Goal: Information Seeking & Learning: Learn about a topic

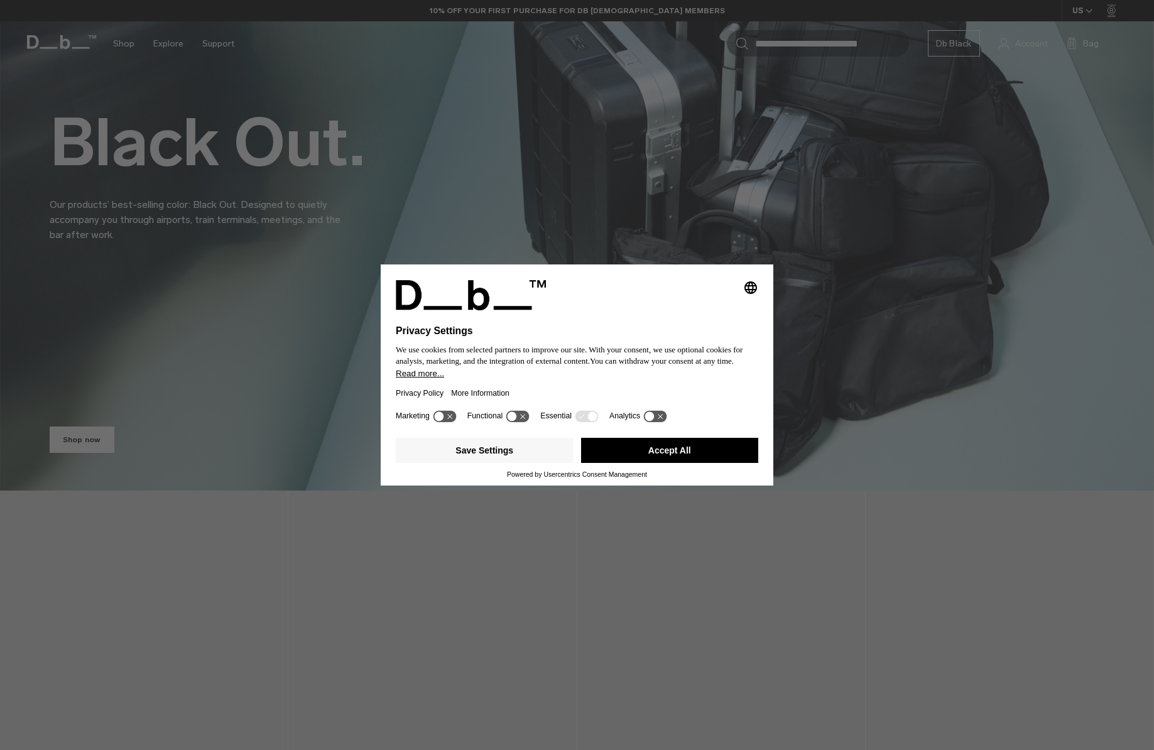
click at [682, 453] on button "Accept All" at bounding box center [670, 450] width 178 height 25
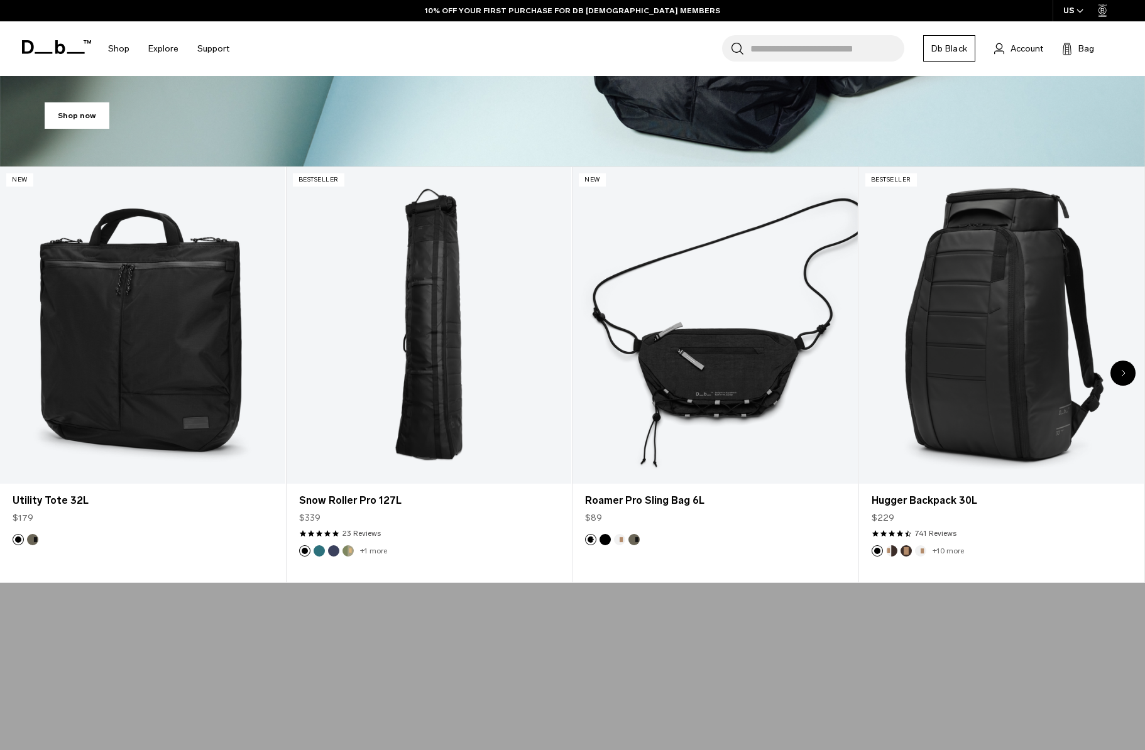
scroll to position [430, 0]
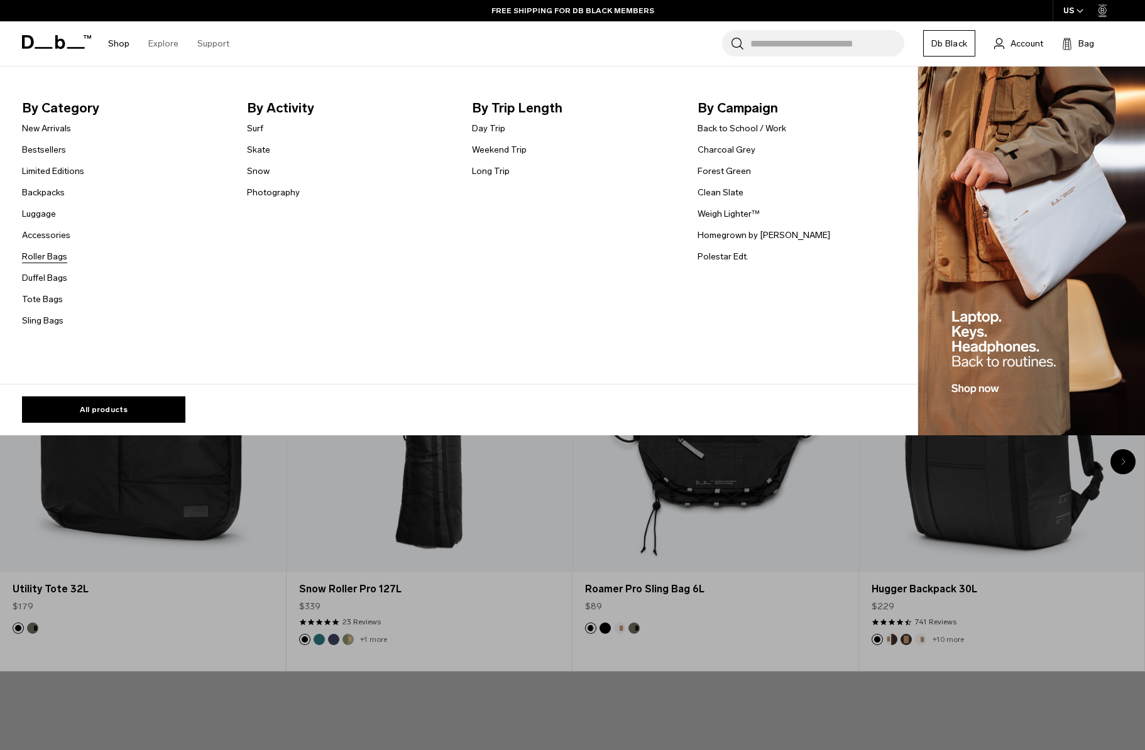
click at [50, 255] on link "Roller Bags" at bounding box center [44, 256] width 45 height 13
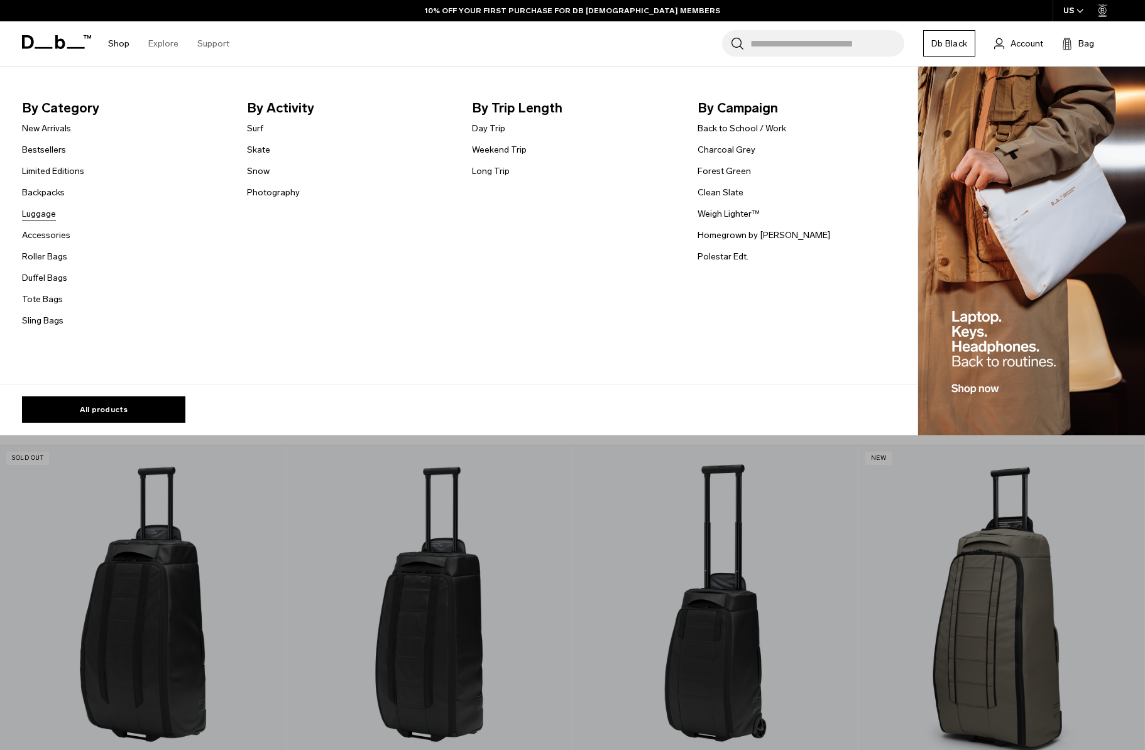
click at [52, 211] on link "Luggage" at bounding box center [39, 213] width 34 height 13
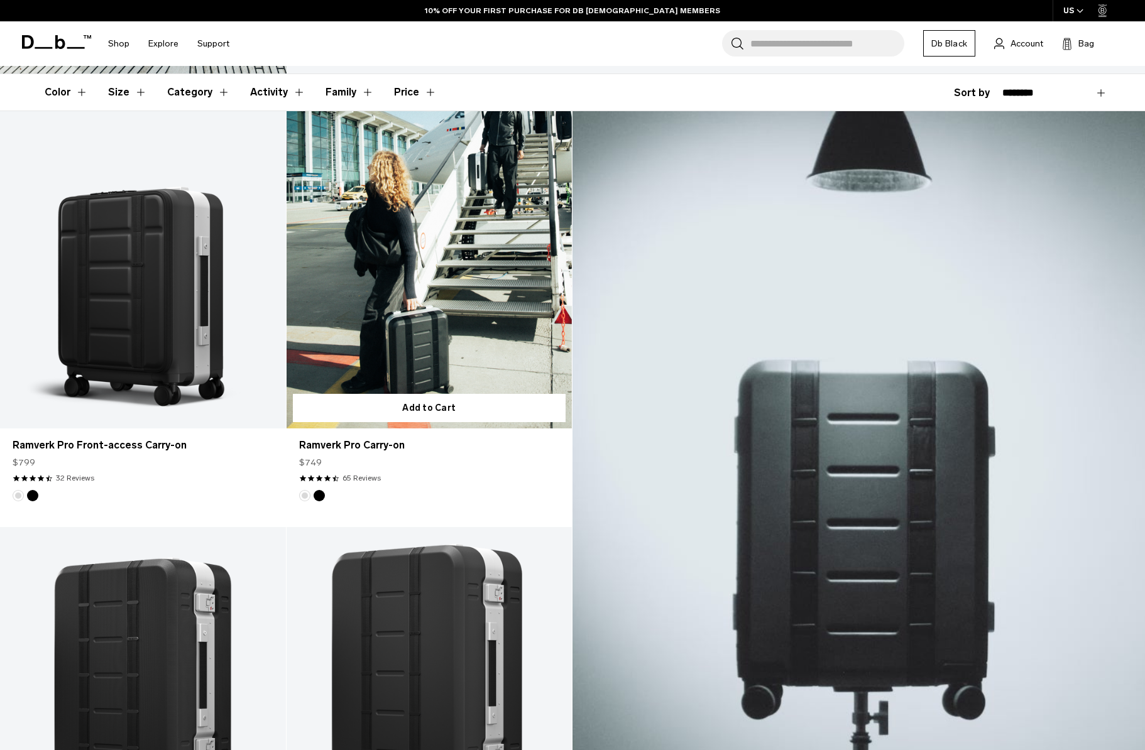
scroll to position [264, 0]
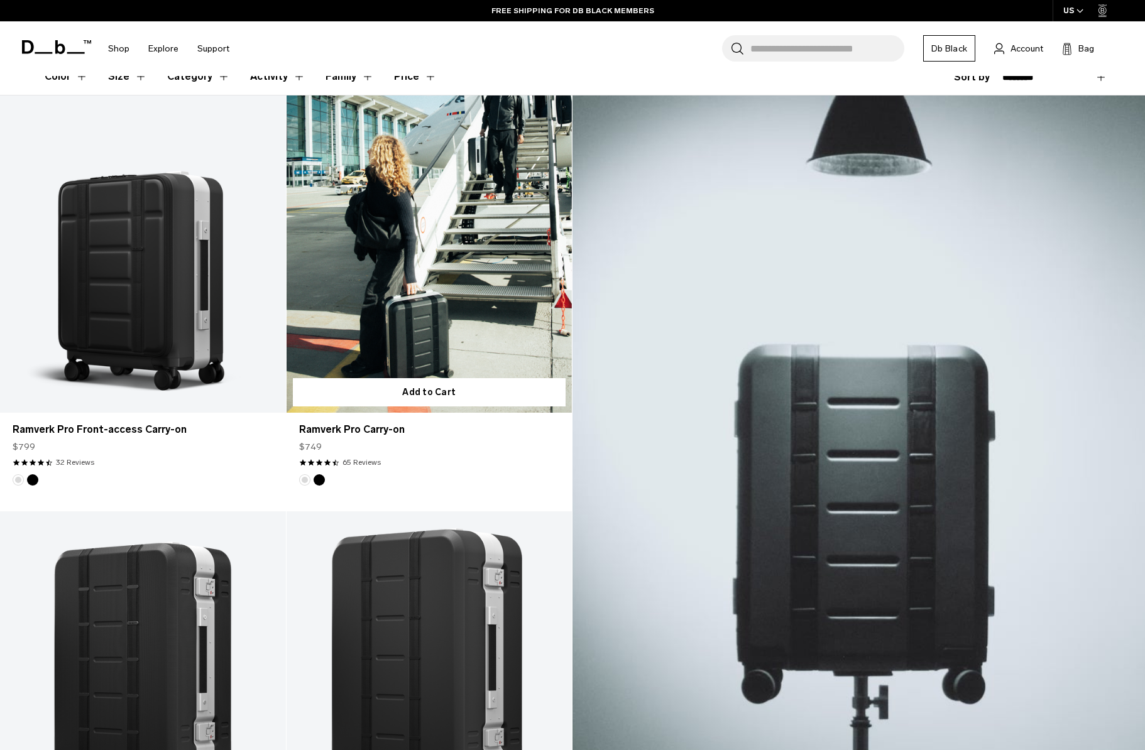
click at [379, 292] on link "Ramverk Pro Carry-on" at bounding box center [429, 253] width 286 height 317
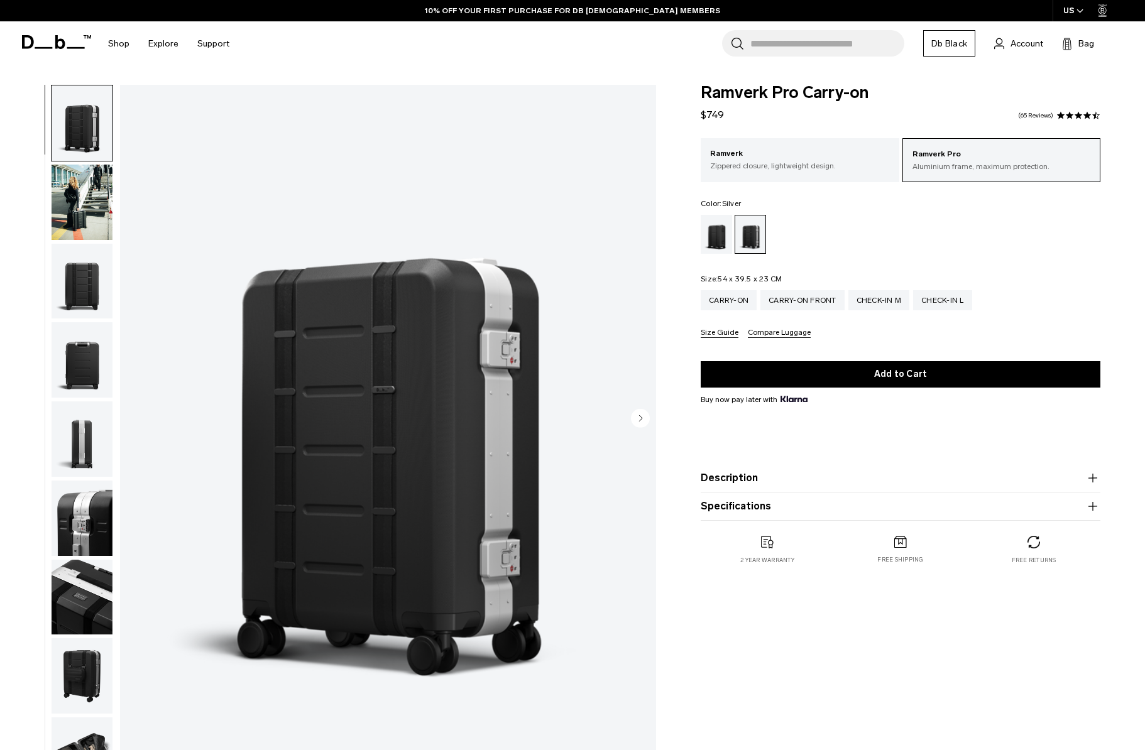
click at [698, 237] on div "Ramverk Pro Carry-on $749 4.5 star rating 65 Reviews Ramverk Pro Aluminium fram…" at bounding box center [900, 337] width 475 height 505
click at [708, 239] on div "Black Out" at bounding box center [717, 234] width 32 height 39
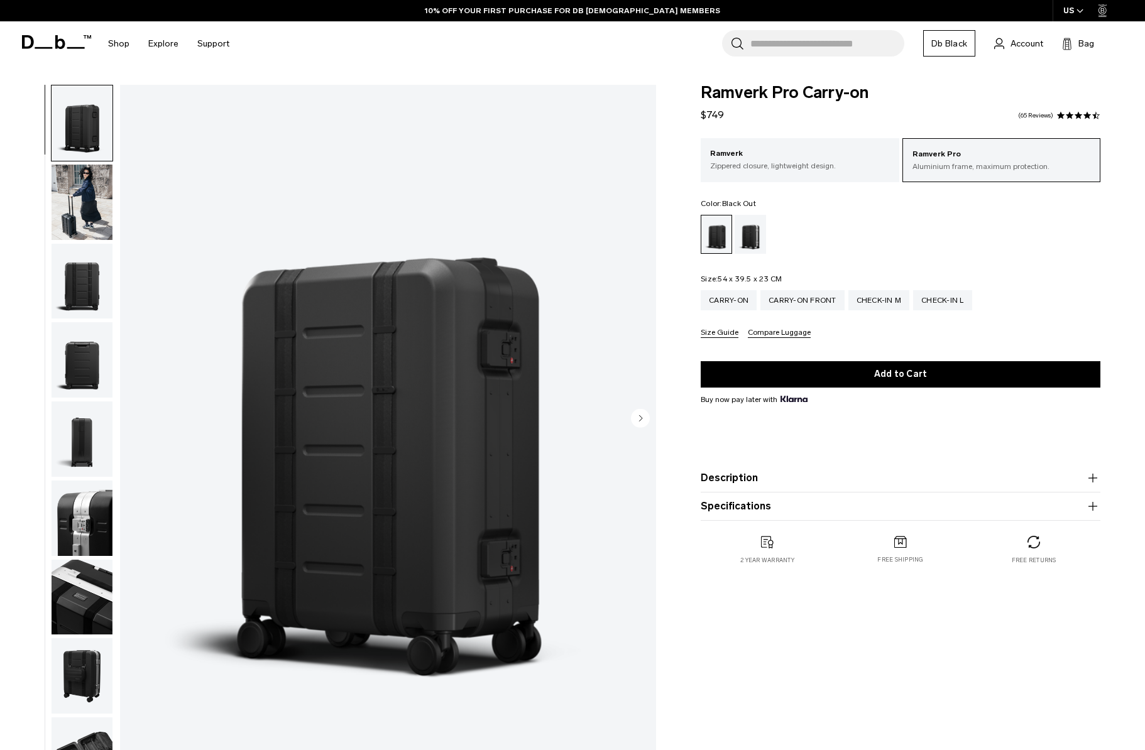
click at [1093, 117] on span at bounding box center [1095, 115] width 9 height 9
click at [795, 303] on div "Carry-on Front" at bounding box center [802, 300] width 84 height 20
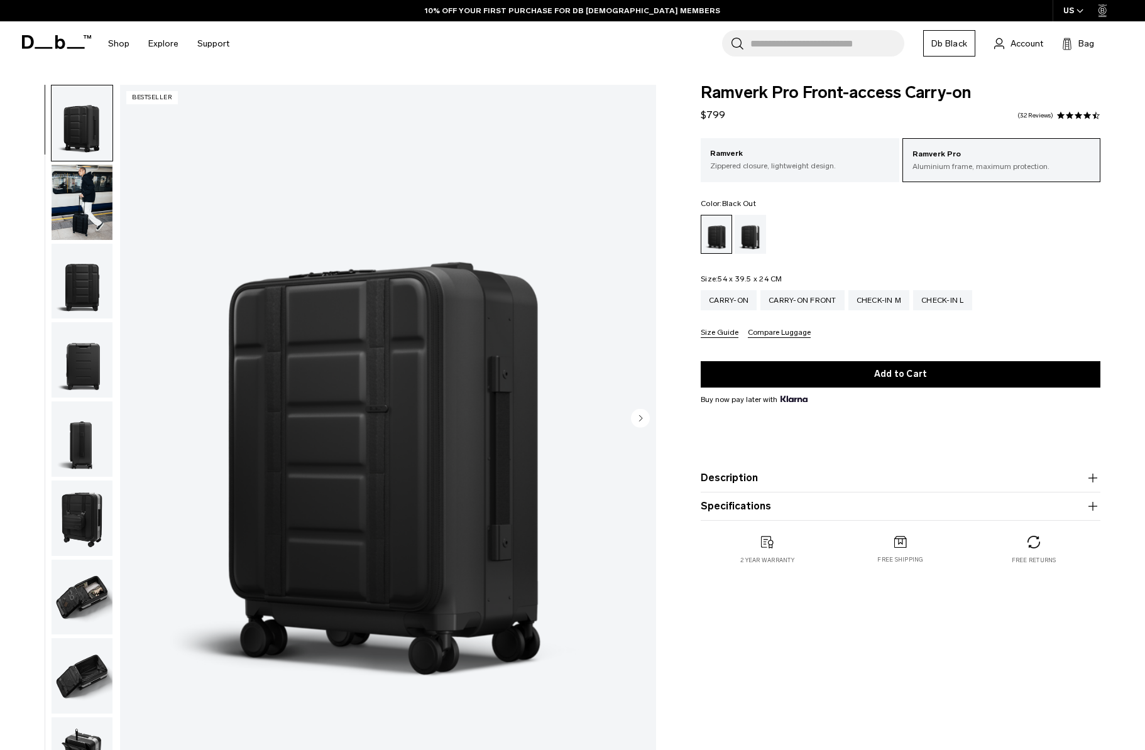
click at [90, 296] on img "button" at bounding box center [82, 281] width 61 height 75
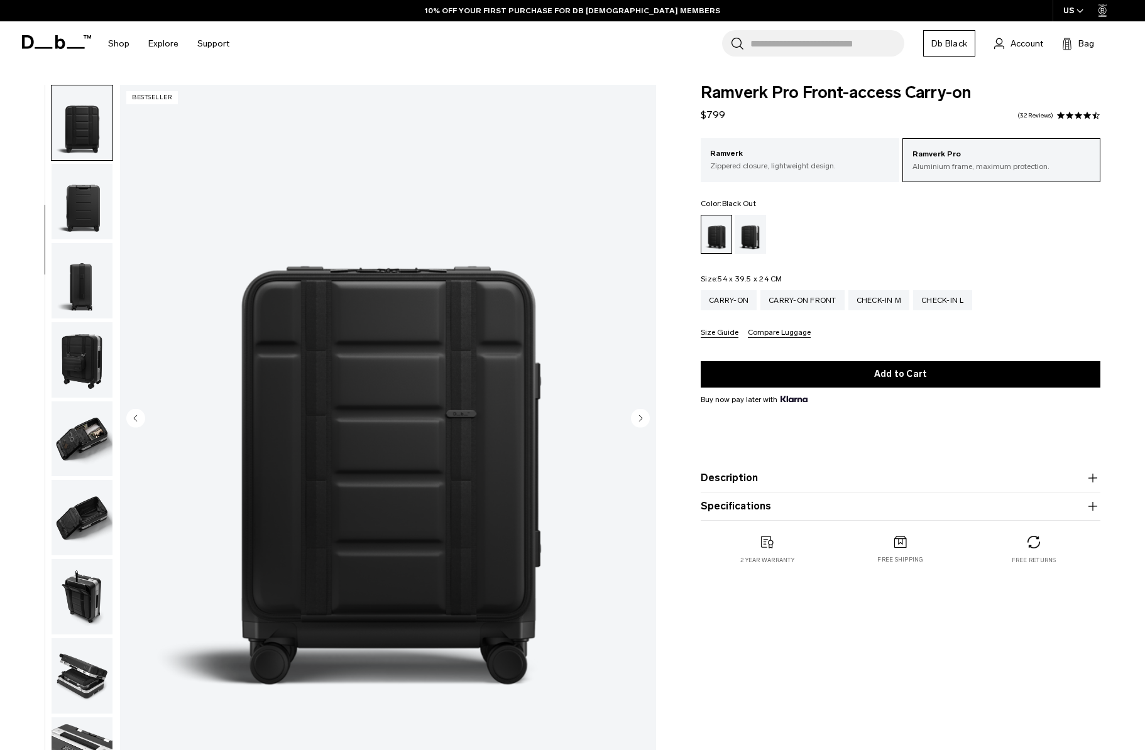
click at [87, 334] on img "button" at bounding box center [82, 359] width 61 height 75
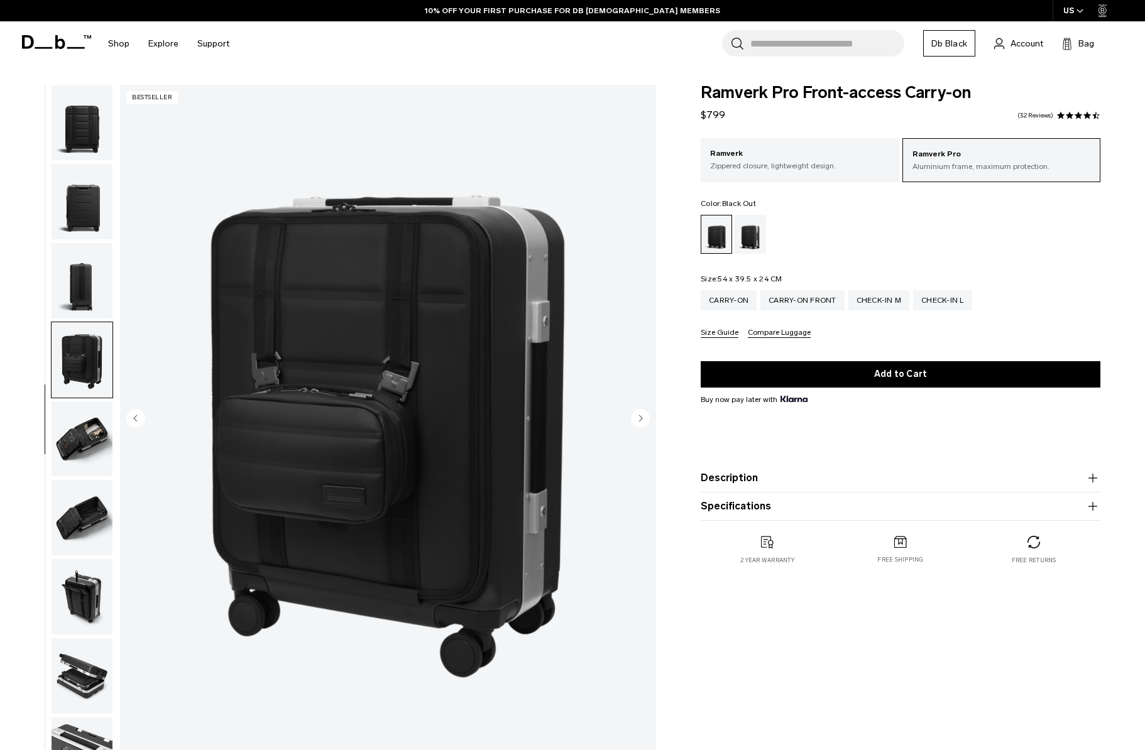
scroll to position [198, 0]
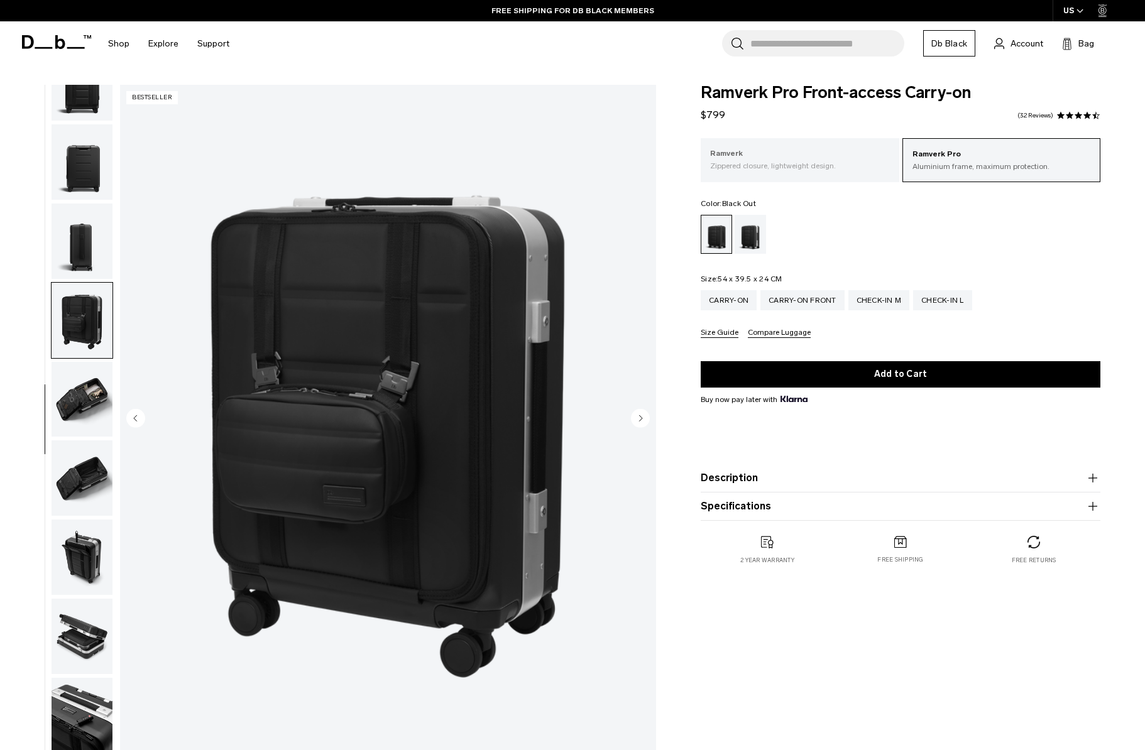
click at [856, 171] on p "Zippered closure, lightweight design." at bounding box center [800, 165] width 180 height 11
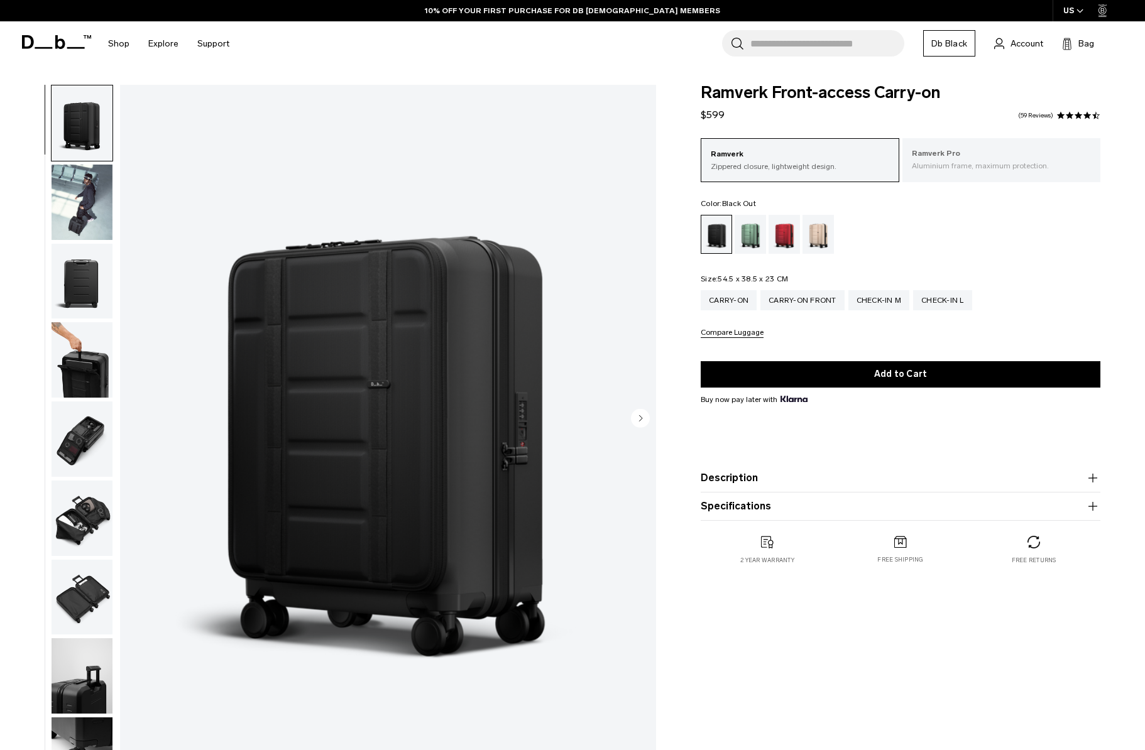
click at [942, 166] on p "Aluminium frame, maximum protection." at bounding box center [1002, 165] width 180 height 11
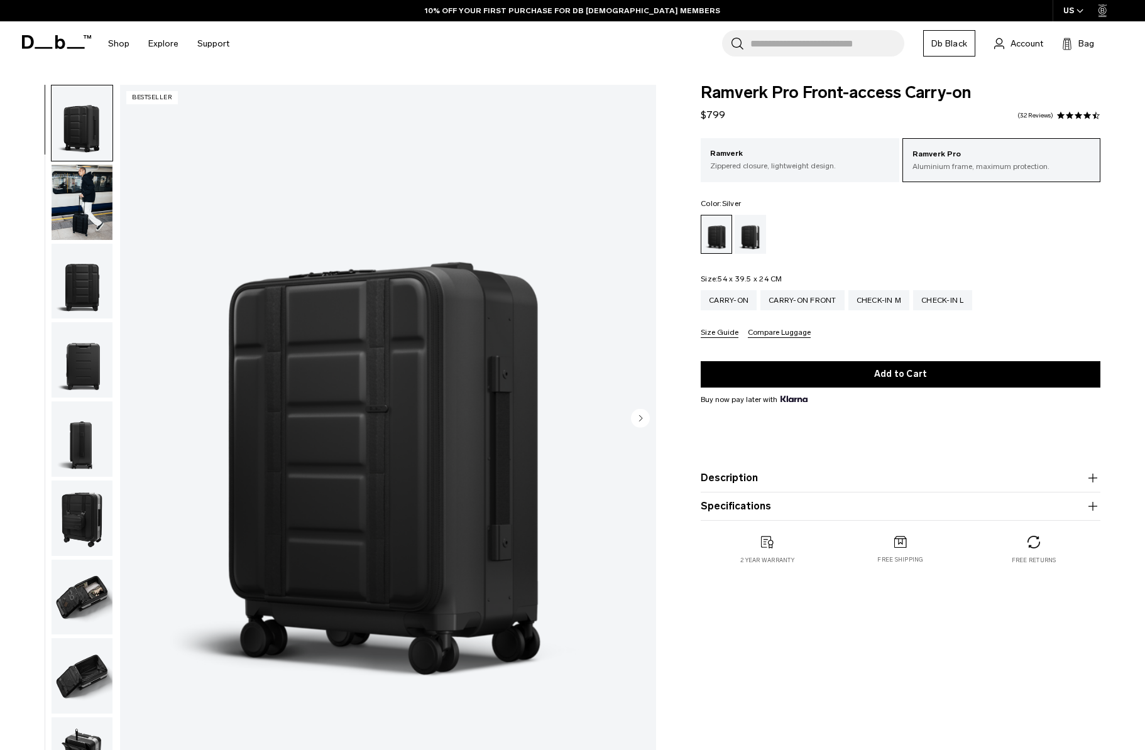
click at [739, 244] on div "Silver" at bounding box center [750, 234] width 32 height 39
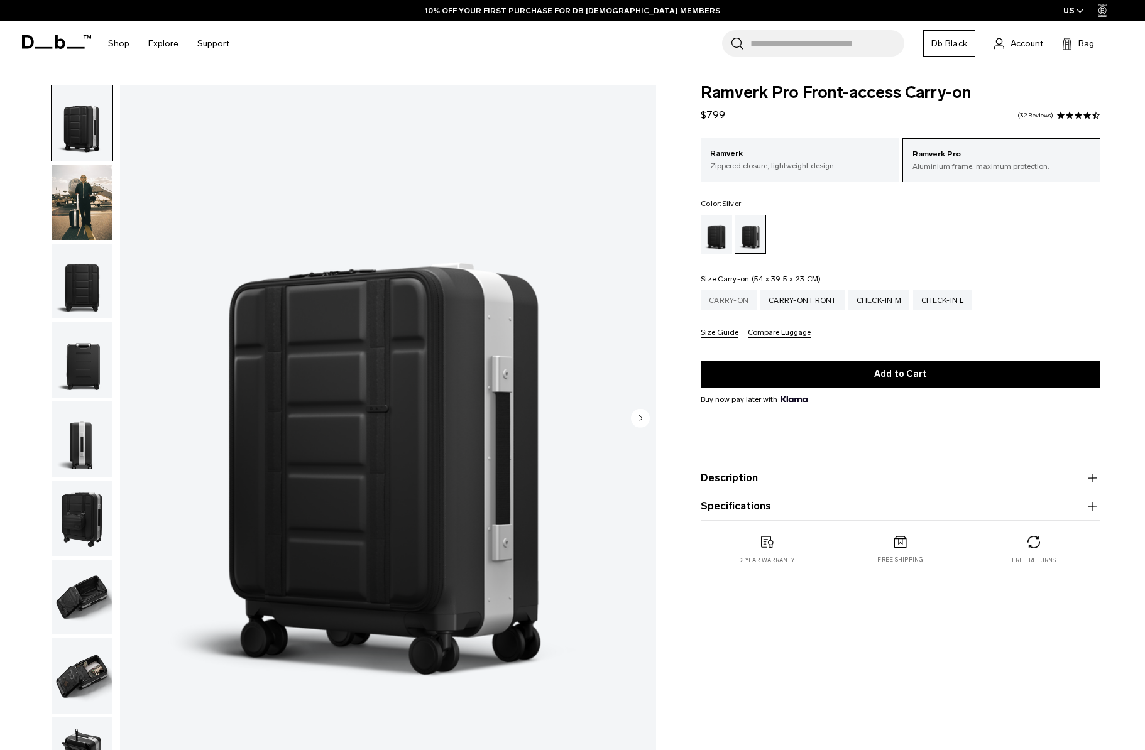
click at [736, 302] on div "Carry-on" at bounding box center [729, 300] width 56 height 20
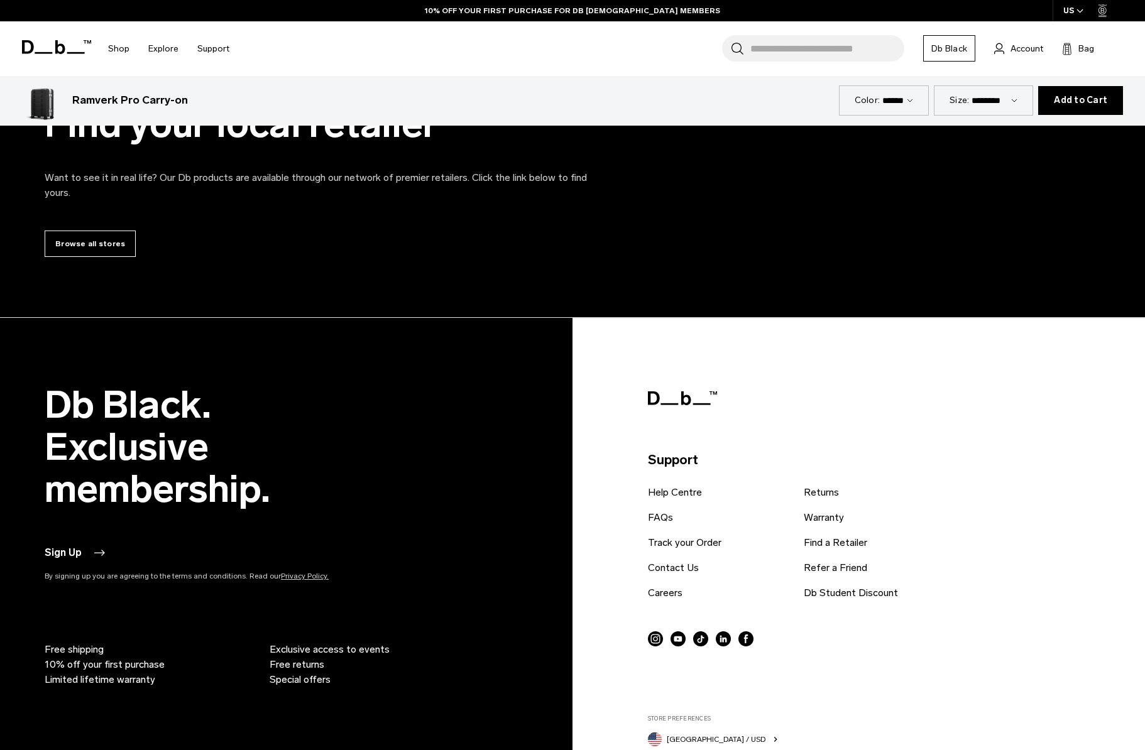
scroll to position [5081, 0]
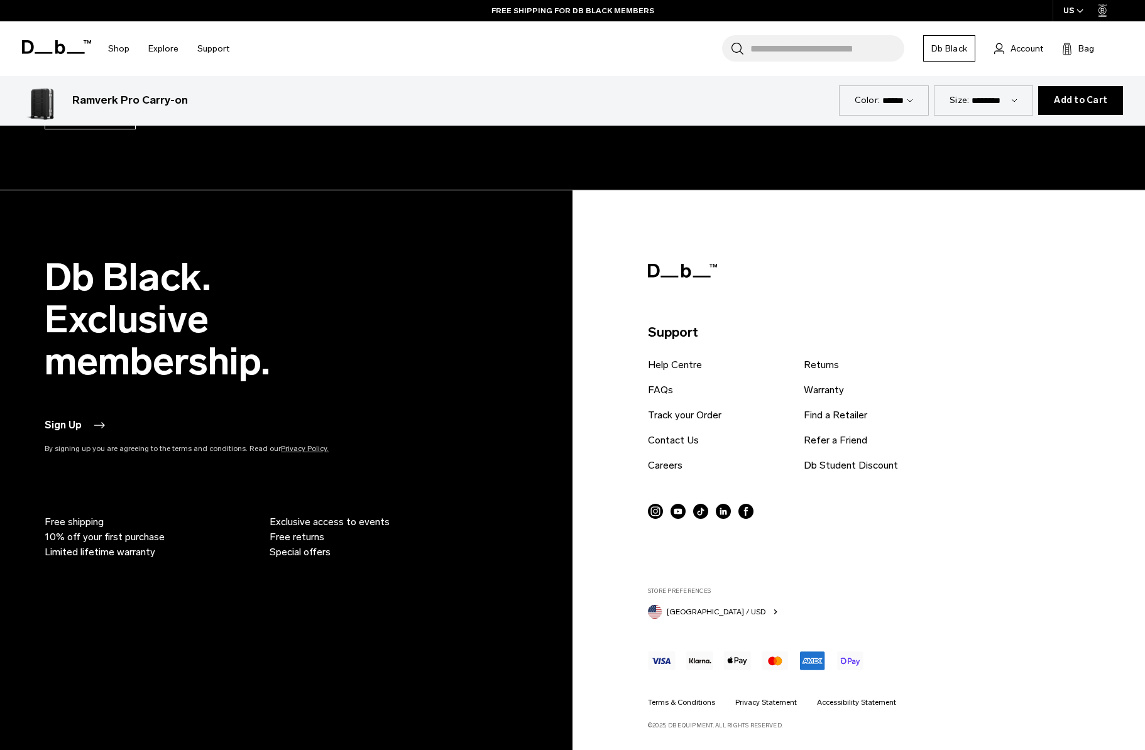
click at [300, 543] on span "Free returns" at bounding box center [297, 537] width 55 height 15
click at [299, 539] on span "Free returns" at bounding box center [297, 537] width 55 height 15
click at [311, 536] on span "Free returns" at bounding box center [297, 537] width 55 height 15
click at [297, 538] on span "Free returns" at bounding box center [297, 537] width 55 height 15
click at [830, 368] on link "Returns" at bounding box center [821, 364] width 35 height 15
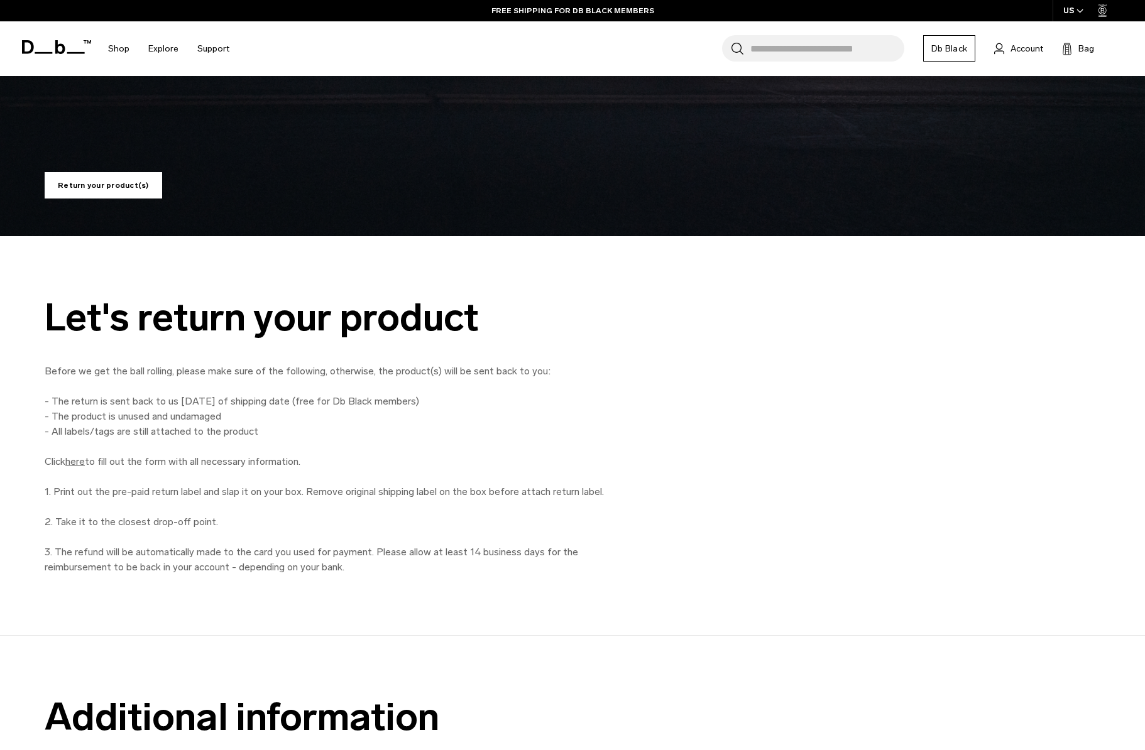
click at [85, 459] on link "here" at bounding box center [74, 461] width 19 height 12
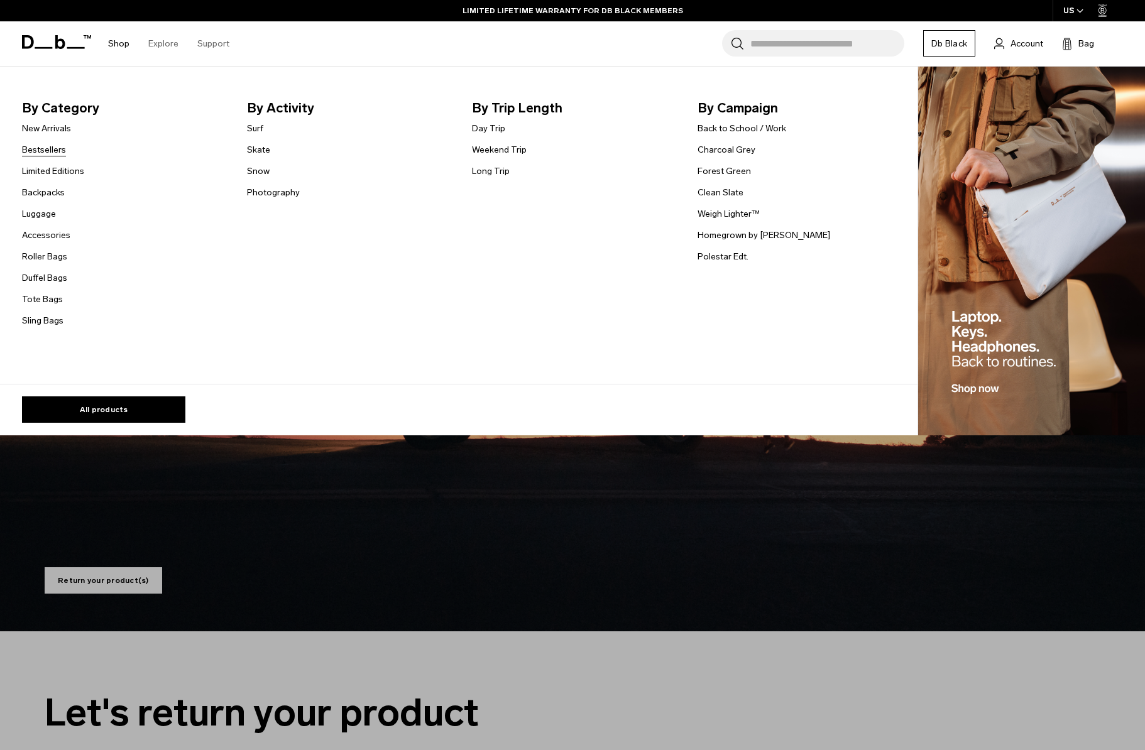
click at [55, 153] on link "Bestsellers" at bounding box center [44, 149] width 44 height 13
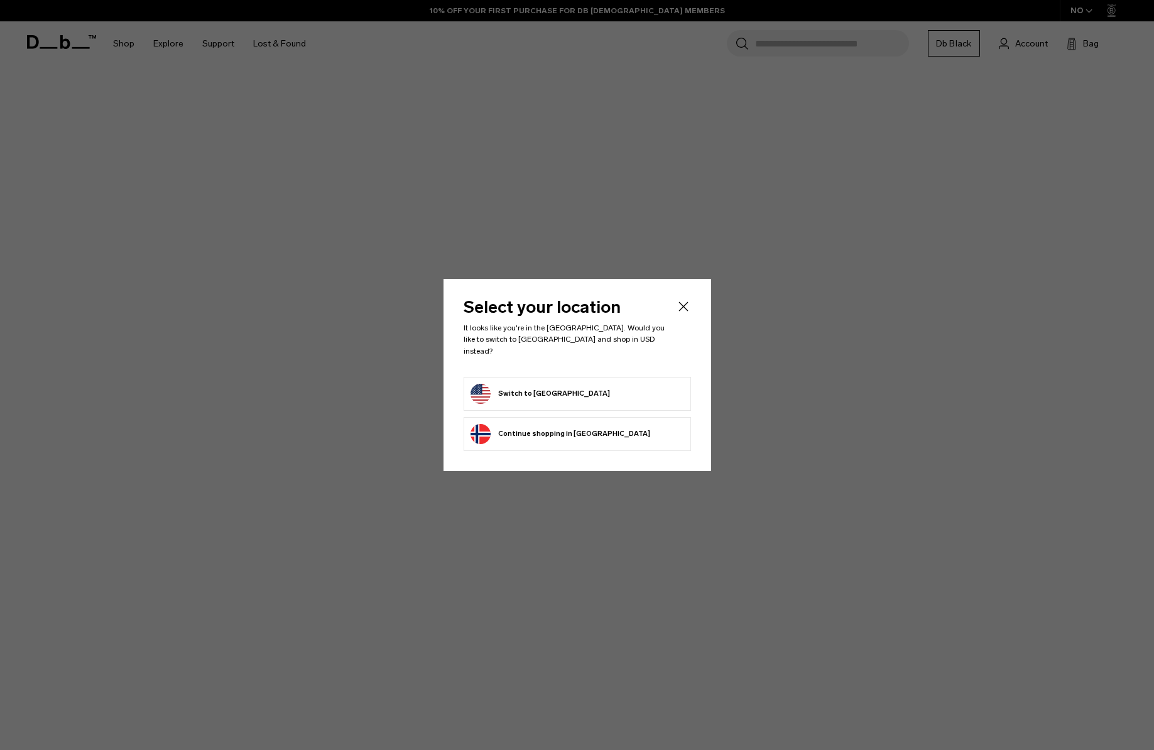
click at [616, 384] on form "Switch to United States" at bounding box center [578, 394] width 214 height 20
click at [600, 384] on form "Switch to United States" at bounding box center [578, 394] width 214 height 20
click at [540, 384] on button "Switch to United States" at bounding box center [540, 394] width 139 height 20
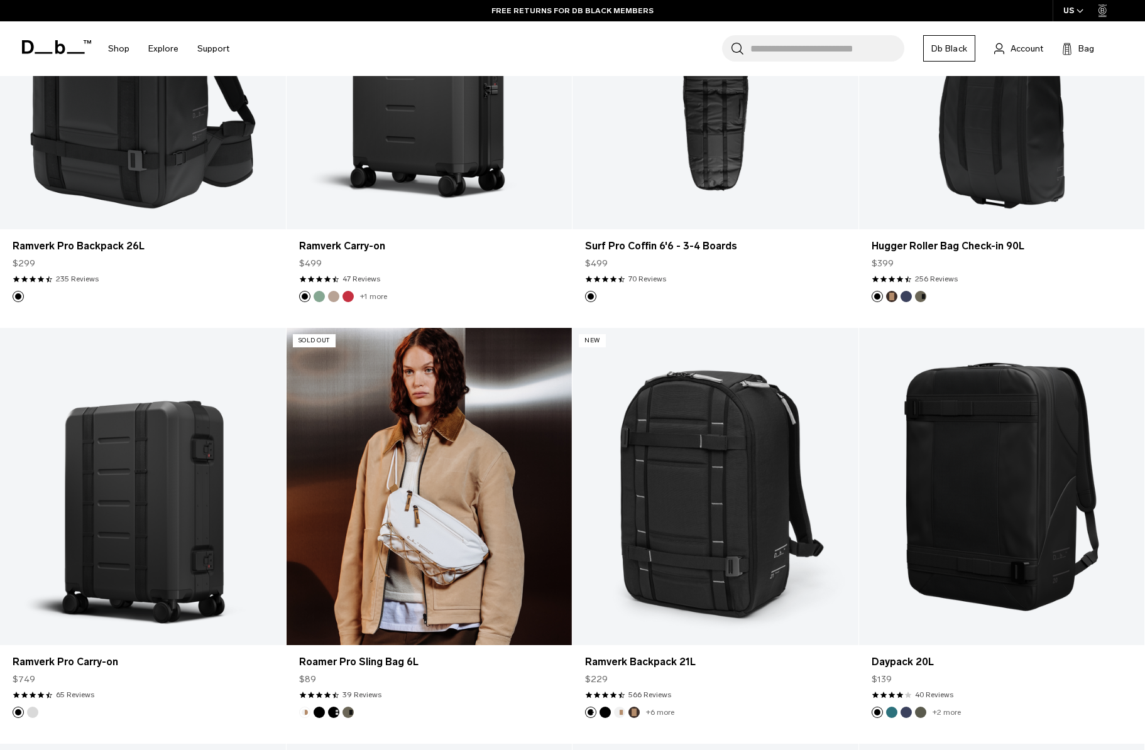
scroll to position [2338, 0]
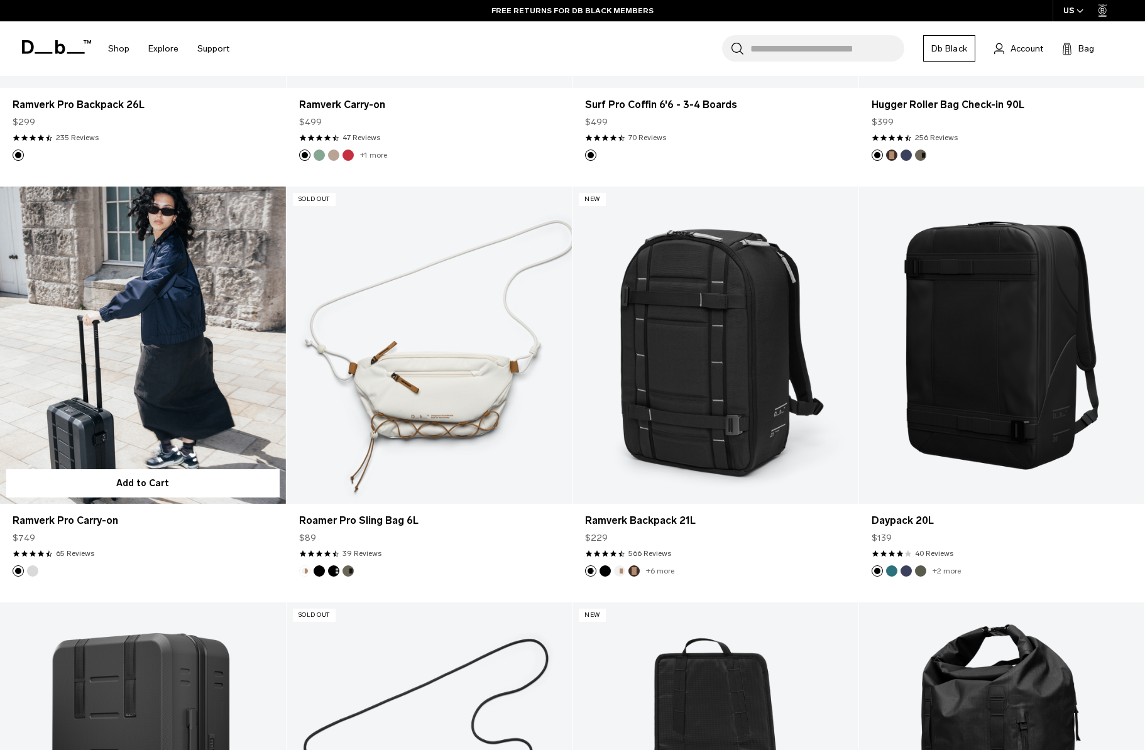
click at [35, 567] on button "Silver" at bounding box center [32, 570] width 11 height 11
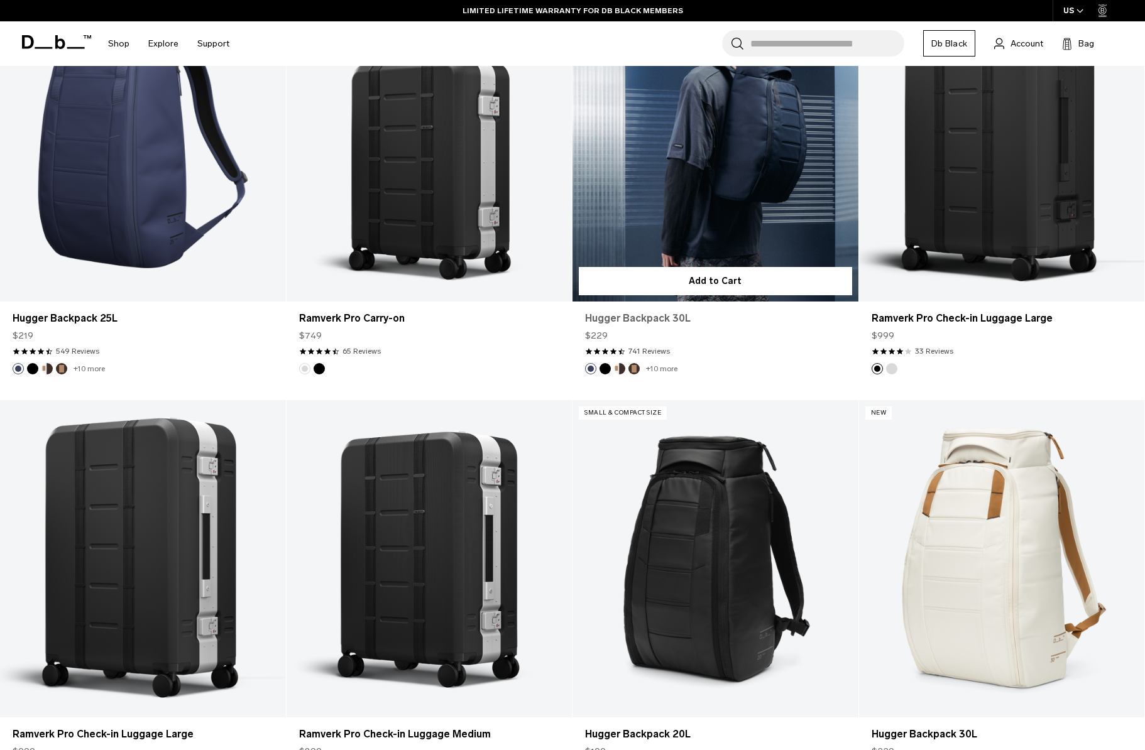
scroll to position [748, 0]
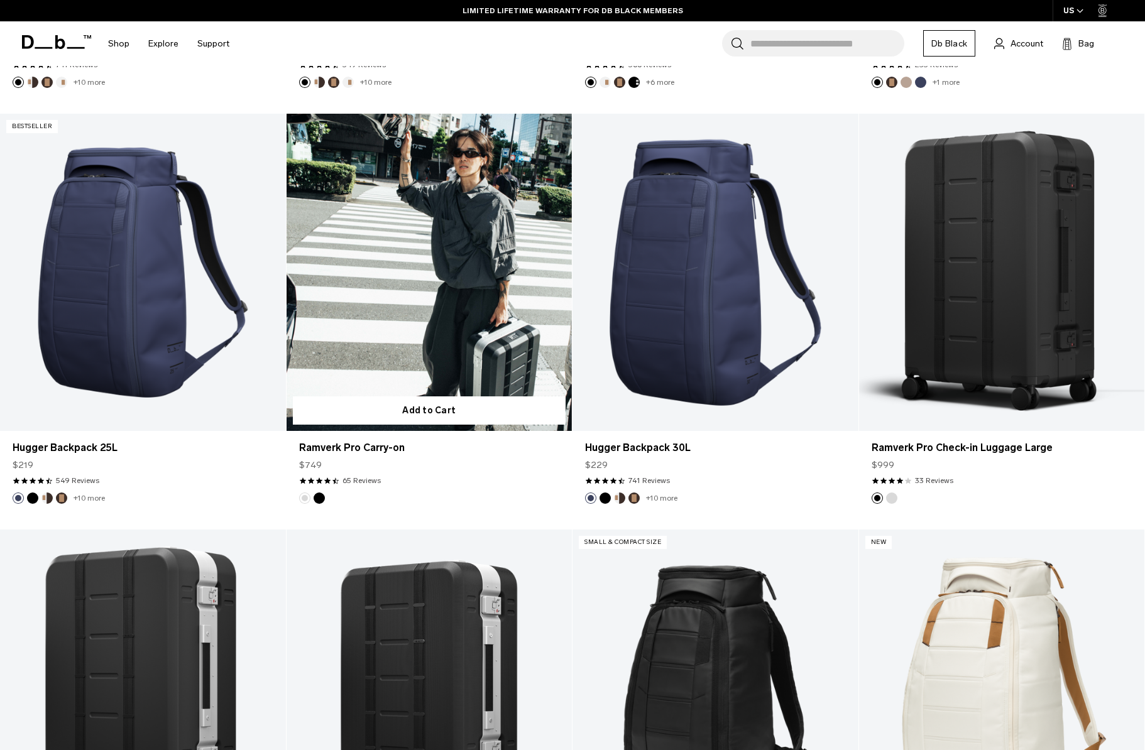
click at [469, 292] on link "Ramverk Pro Carry-on" at bounding box center [429, 272] width 286 height 317
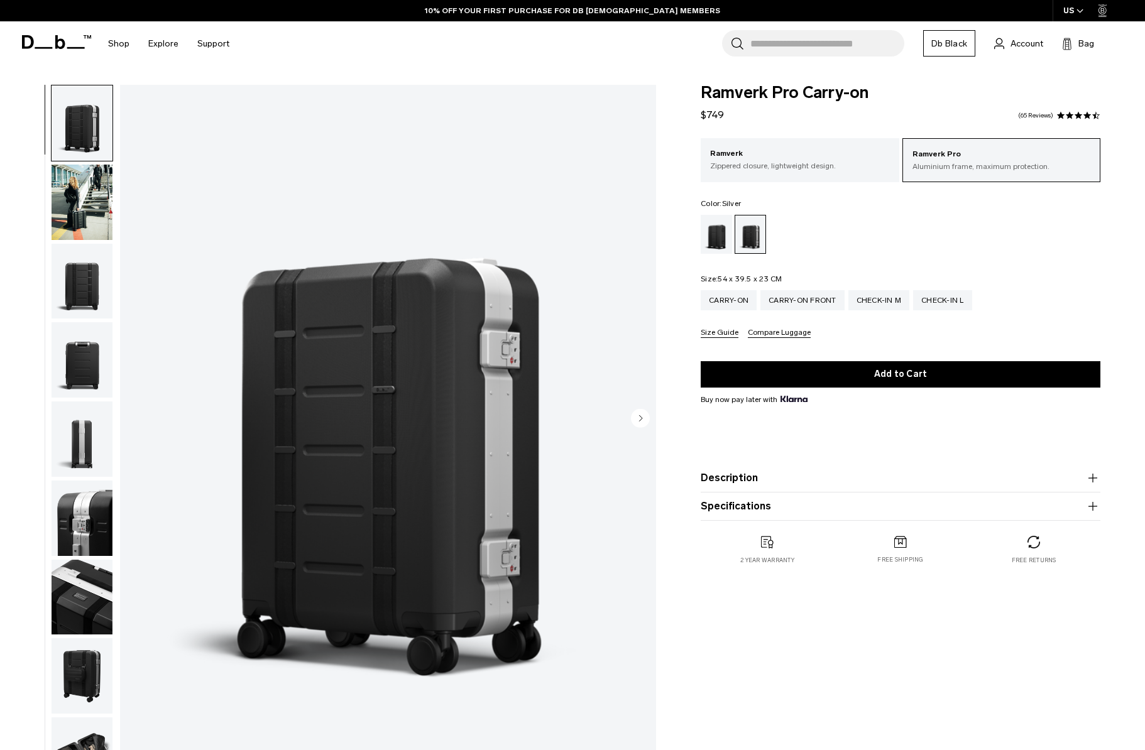
click at [641, 415] on circle "Next slide" at bounding box center [640, 417] width 19 height 19
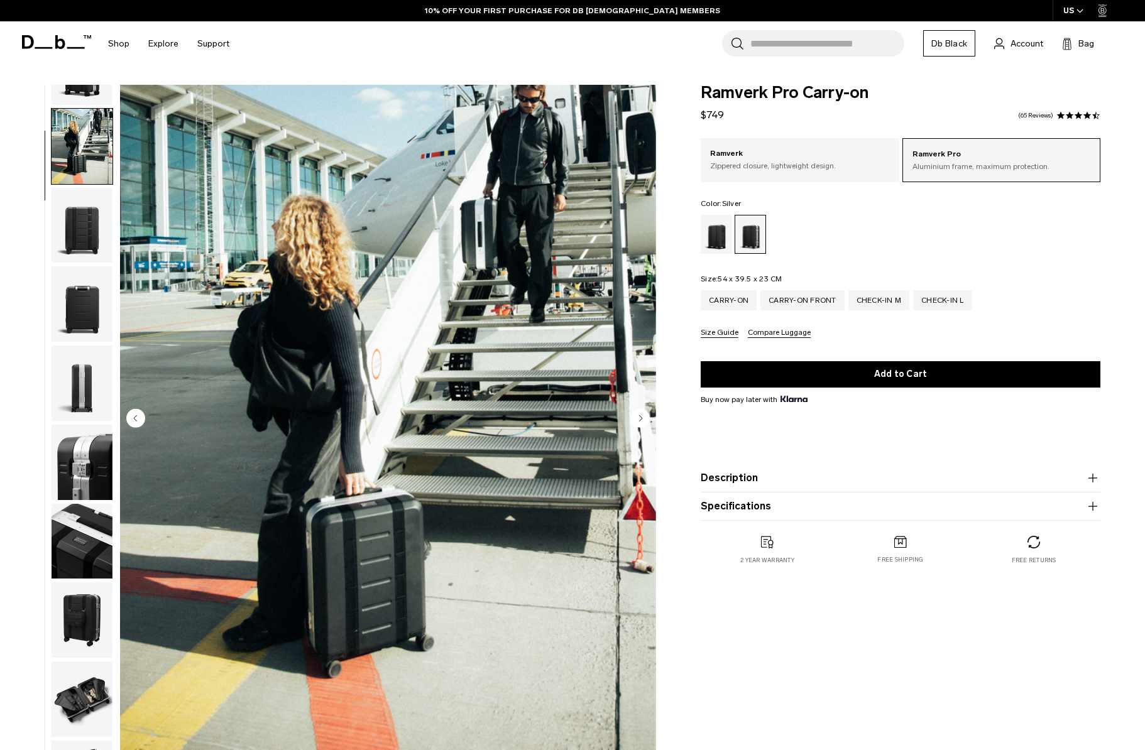
scroll to position [79, 0]
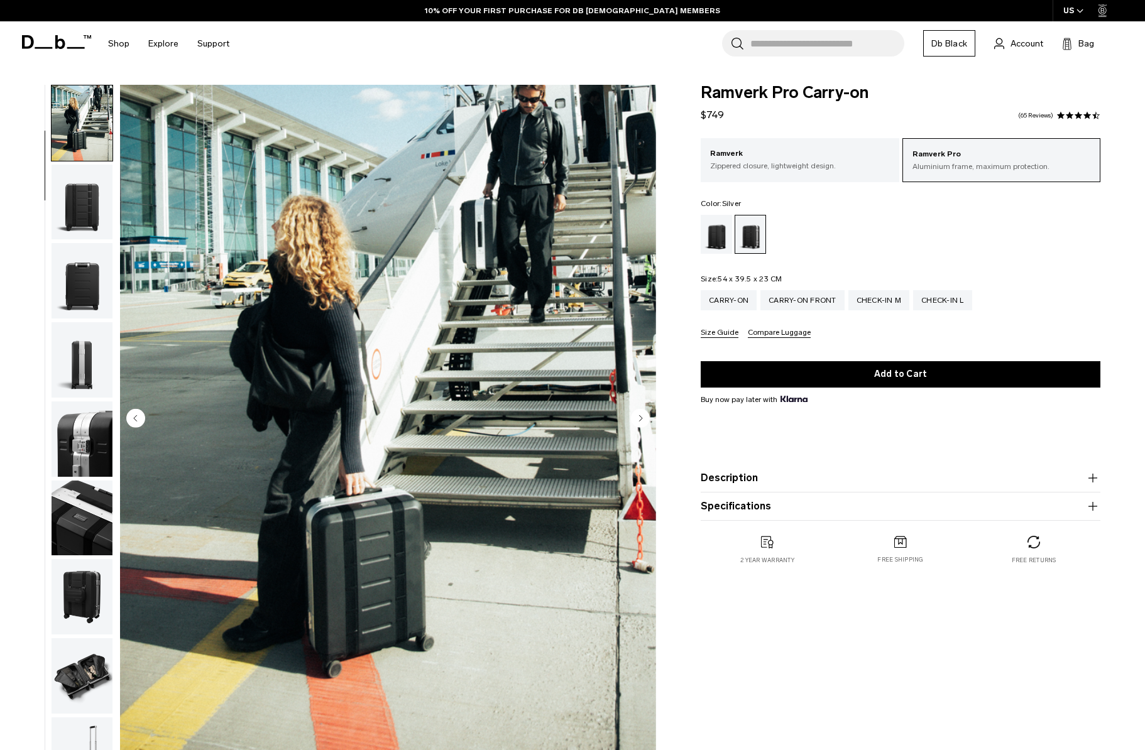
click at [104, 410] on img "button" at bounding box center [82, 438] width 61 height 75
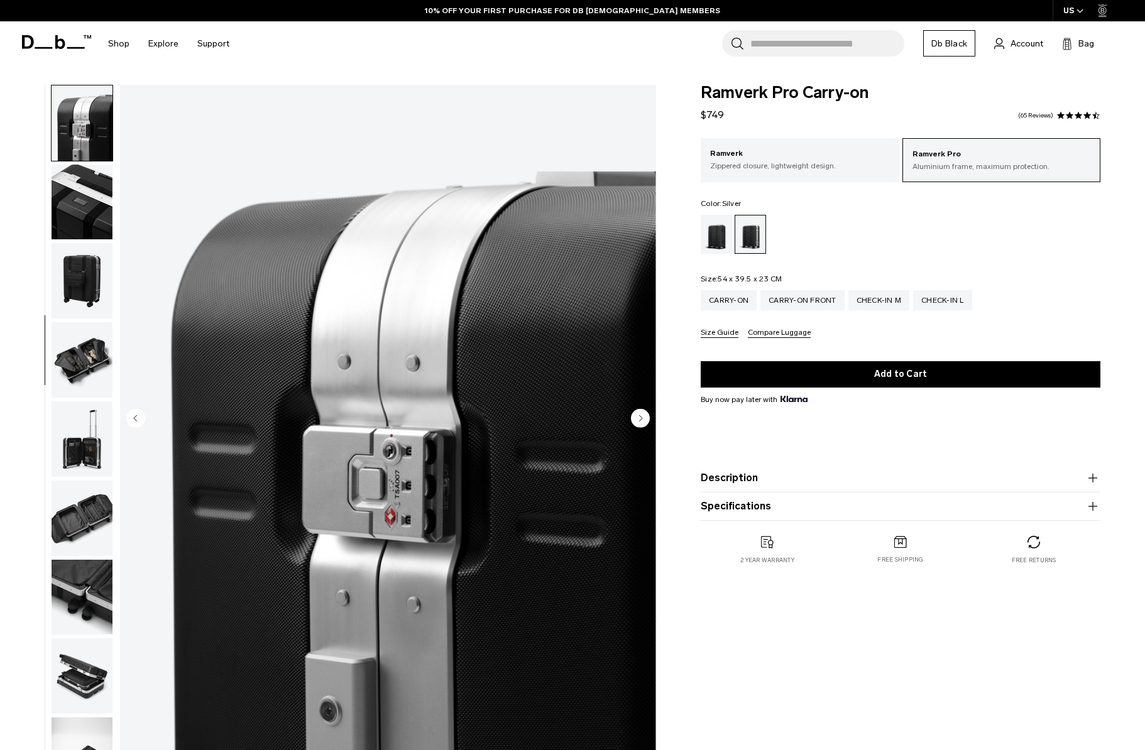
click at [89, 353] on img "button" at bounding box center [82, 359] width 61 height 75
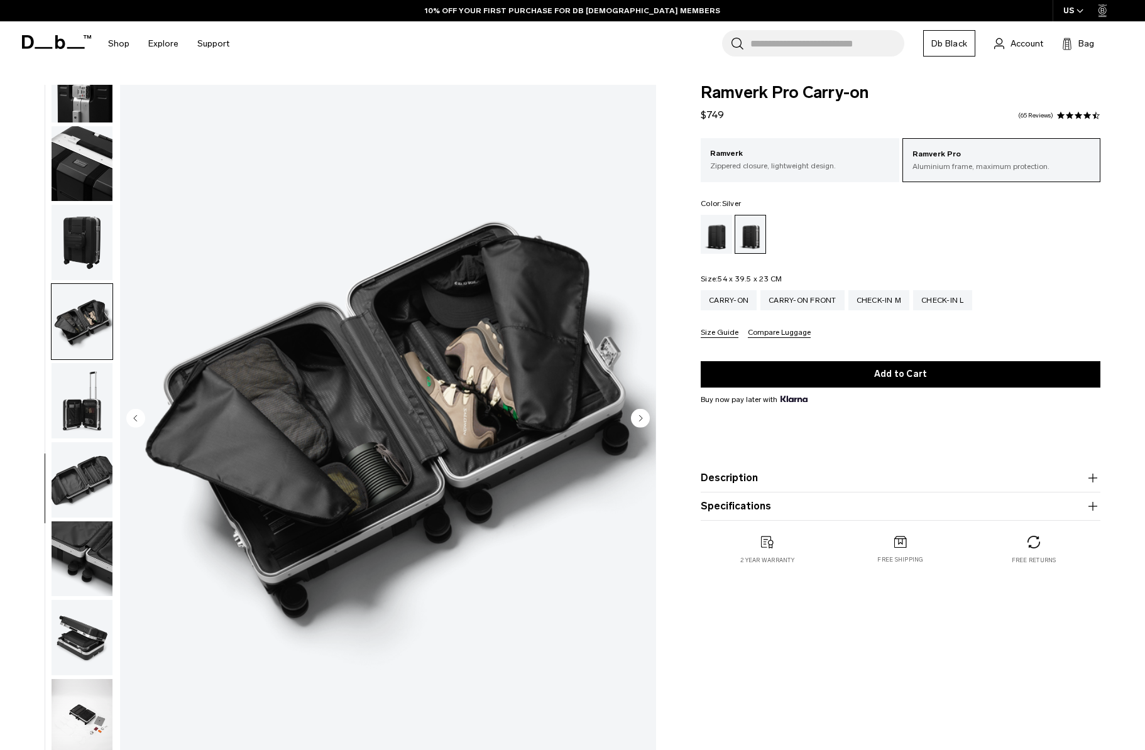
scroll to position [435, 0]
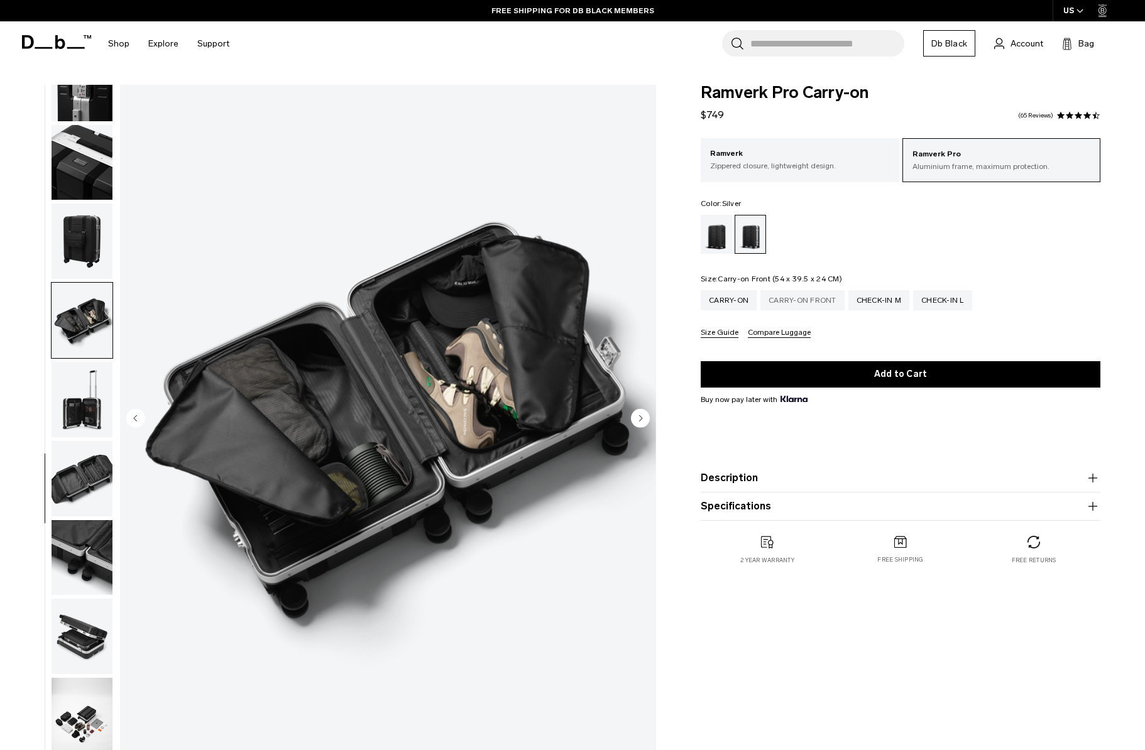
click at [799, 293] on div "Carry-on Front" at bounding box center [802, 300] width 84 height 20
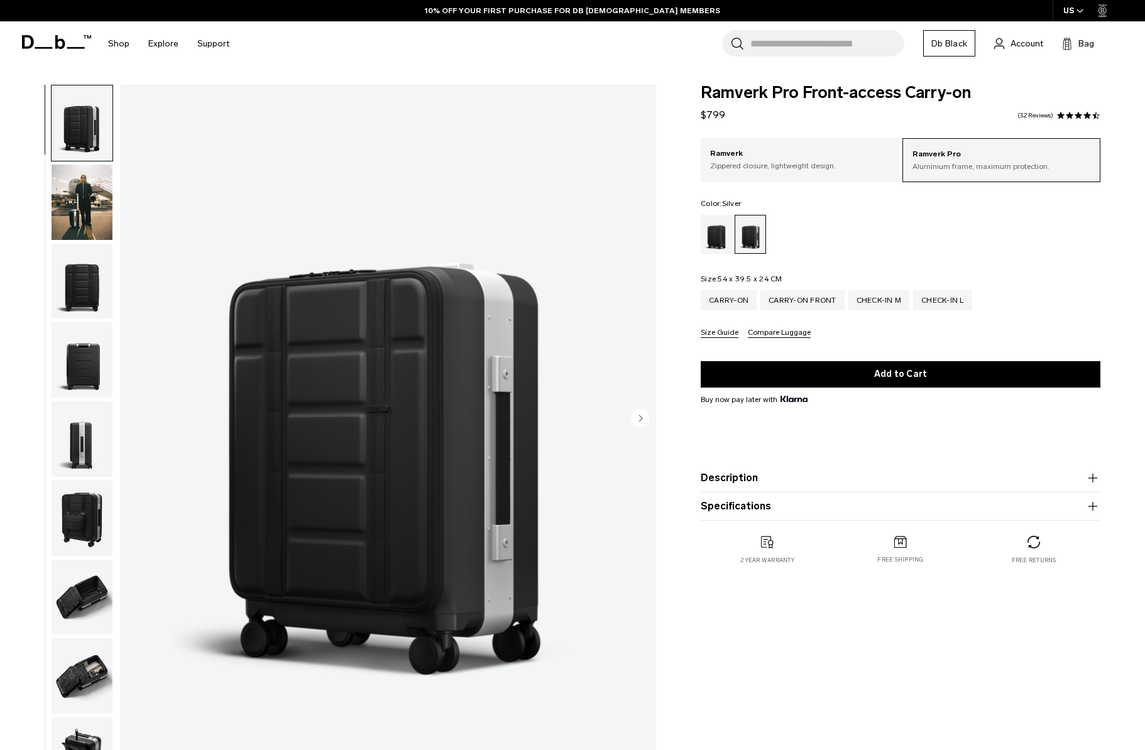
click at [89, 284] on img "button" at bounding box center [82, 281] width 61 height 75
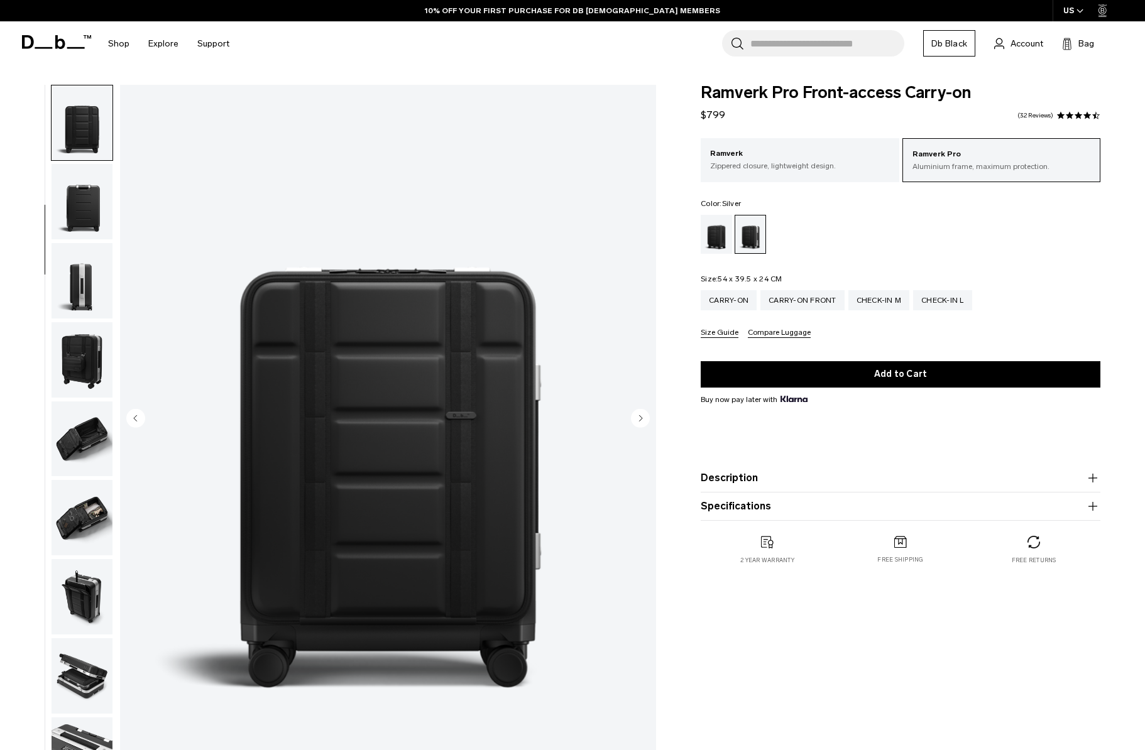
click at [99, 409] on img "button" at bounding box center [82, 438] width 61 height 75
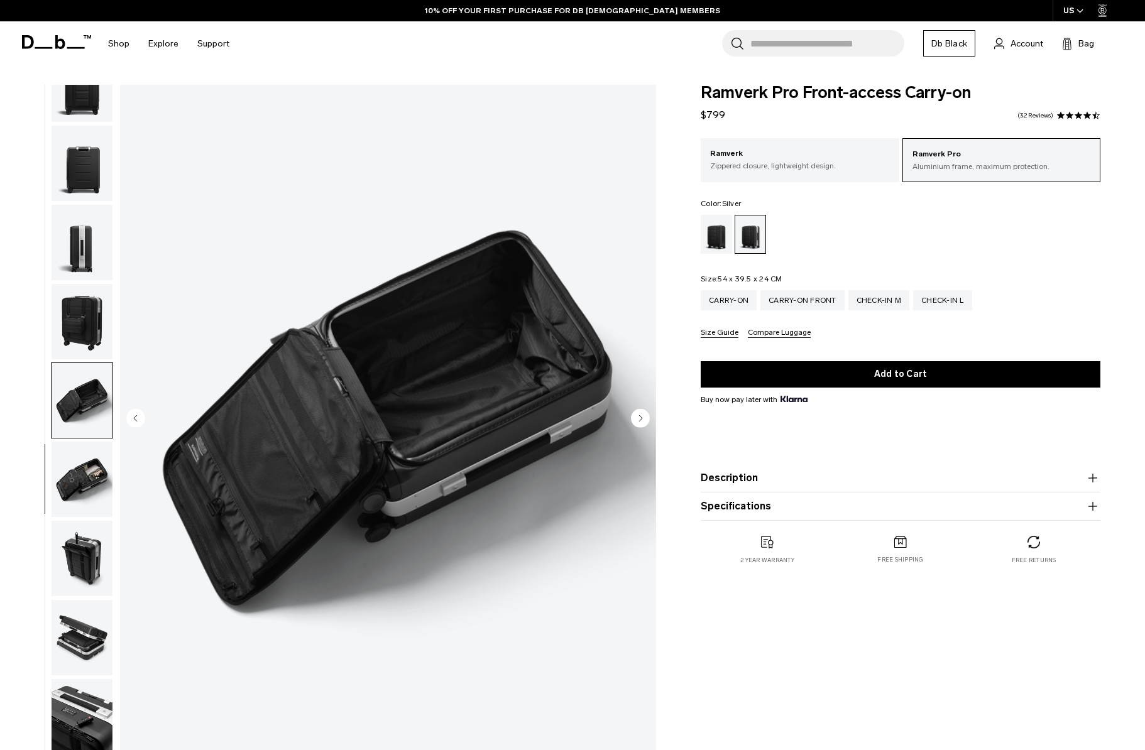
scroll to position [198, 0]
click at [91, 370] on img "button" at bounding box center [82, 399] width 61 height 75
click at [75, 469] on img "button" at bounding box center [82, 477] width 61 height 75
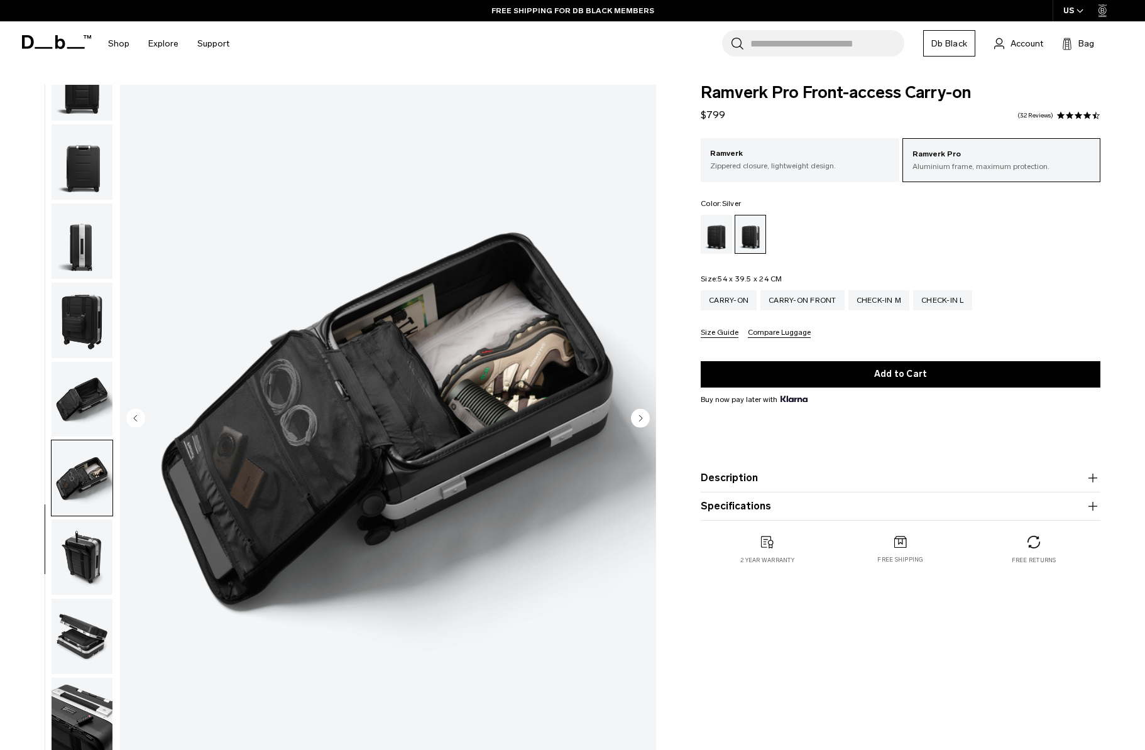
click at [94, 523] on img "button" at bounding box center [82, 557] width 61 height 75
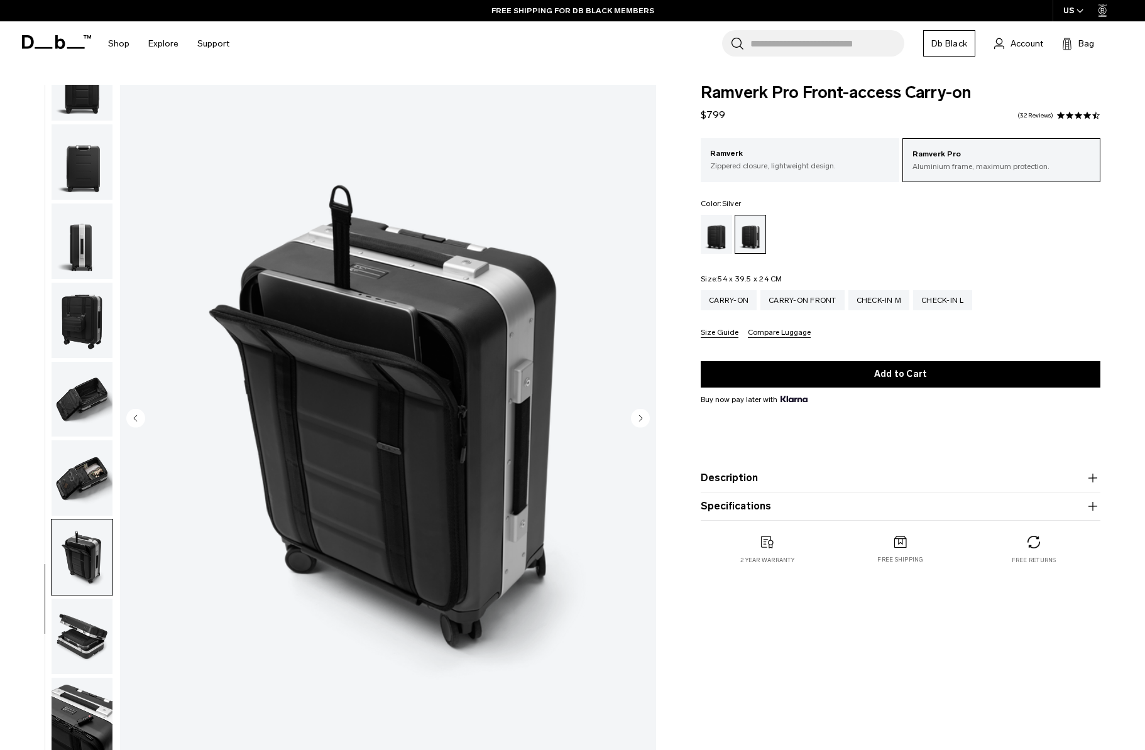
click at [87, 569] on img "button" at bounding box center [82, 557] width 61 height 75
click at [92, 633] on img "button" at bounding box center [82, 636] width 61 height 75
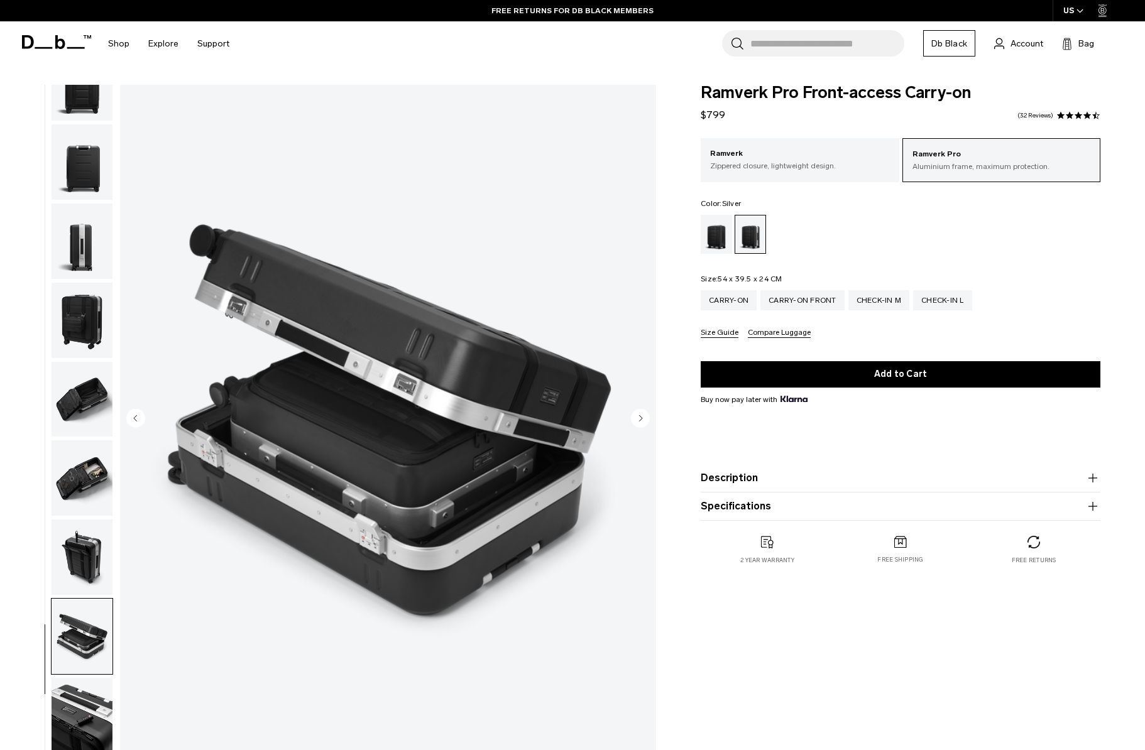
click at [96, 667] on img "button" at bounding box center [82, 636] width 61 height 75
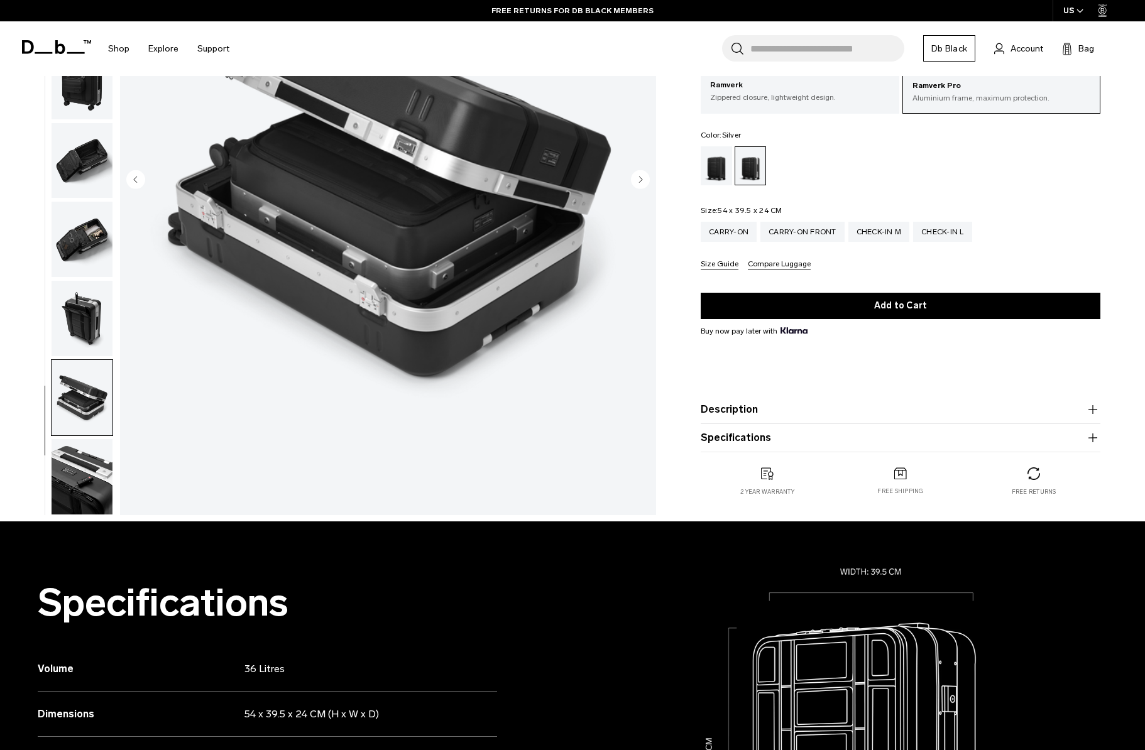
click at [72, 501] on img "button" at bounding box center [82, 476] width 61 height 75
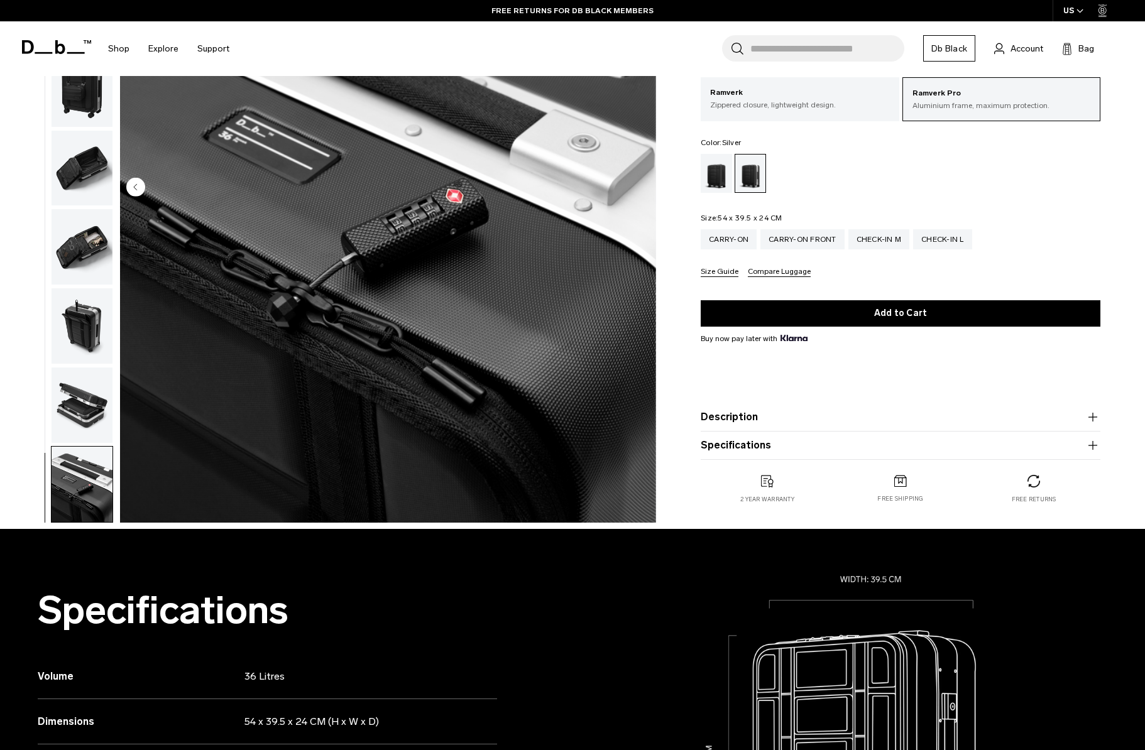
scroll to position [0, 0]
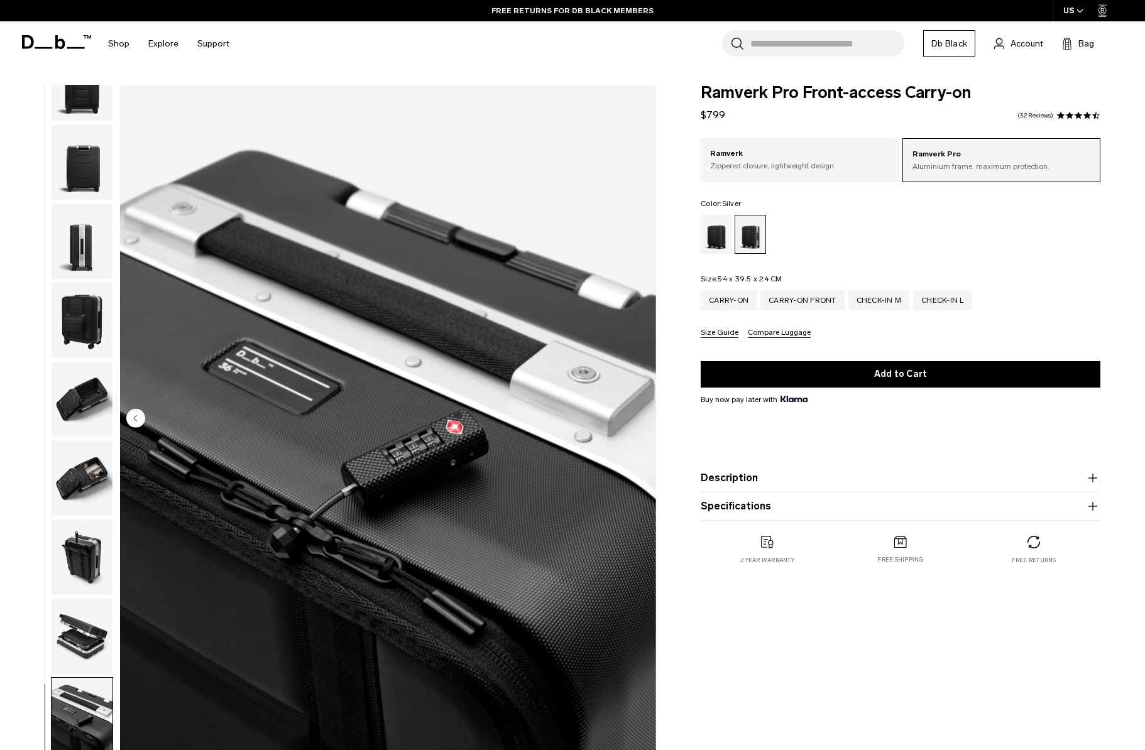
click at [87, 253] on img "button" at bounding box center [82, 241] width 61 height 75
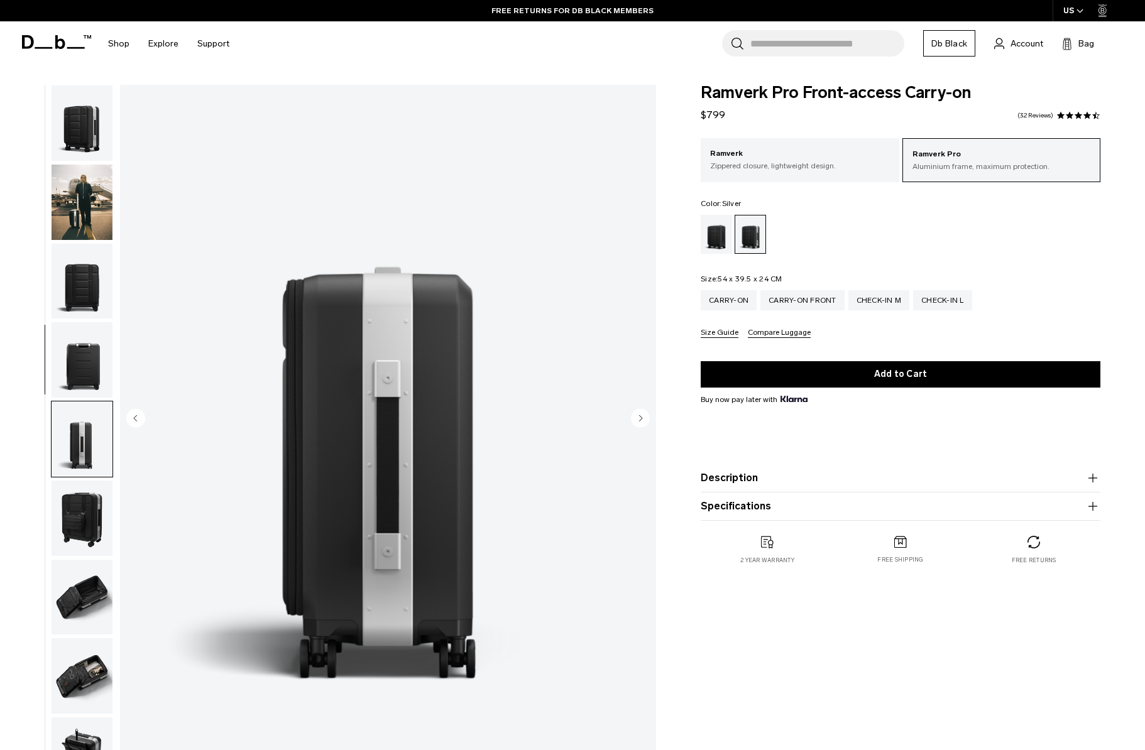
click at [90, 132] on img "button" at bounding box center [82, 122] width 61 height 75
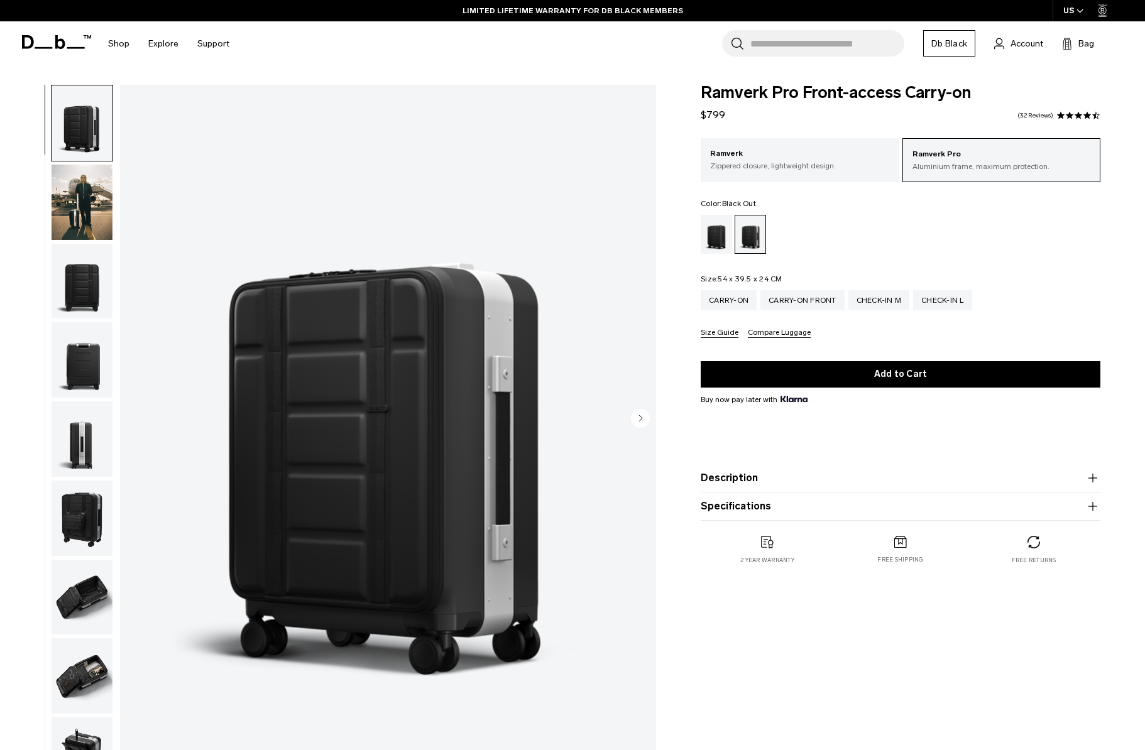
click at [724, 247] on div "Black Out" at bounding box center [717, 234] width 32 height 39
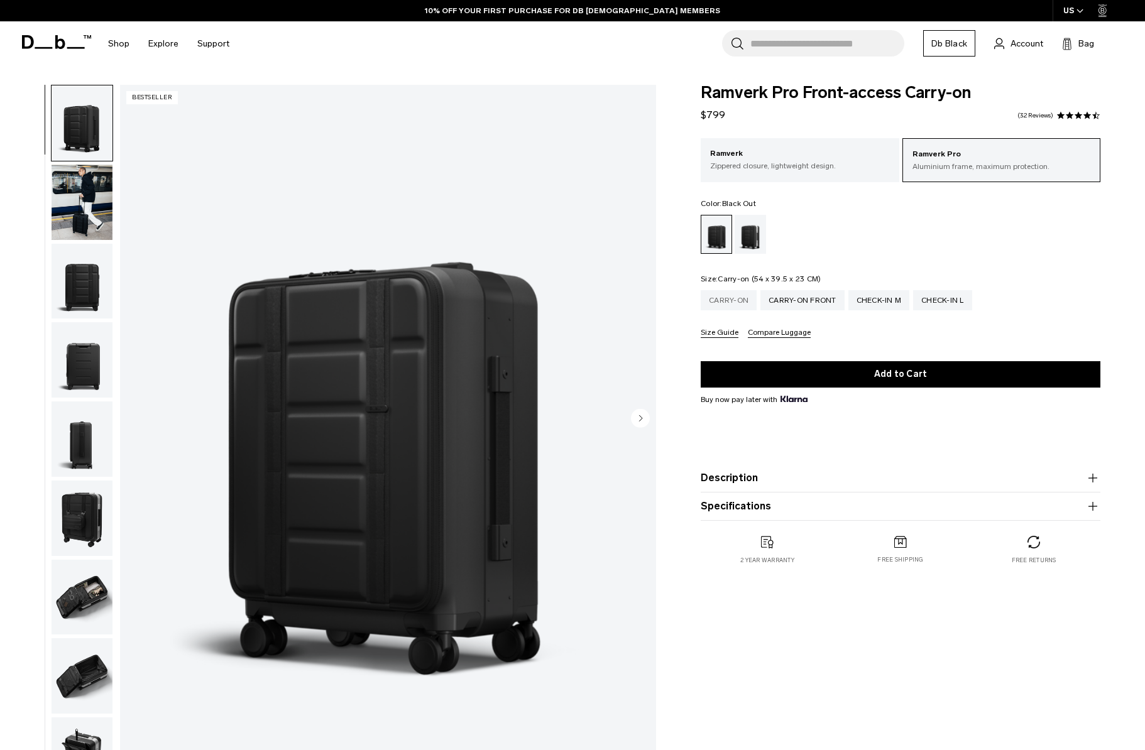
click at [743, 307] on div "Carry-on" at bounding box center [729, 300] width 56 height 20
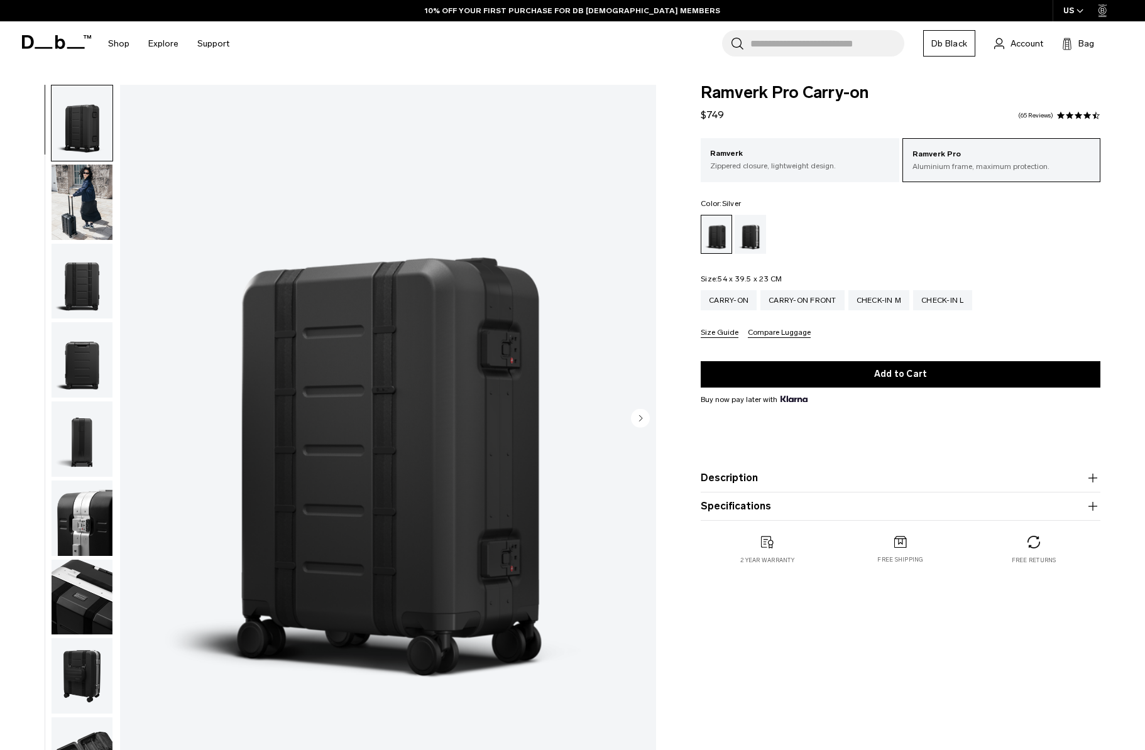
click at [738, 244] on div "Silver" at bounding box center [750, 234] width 32 height 39
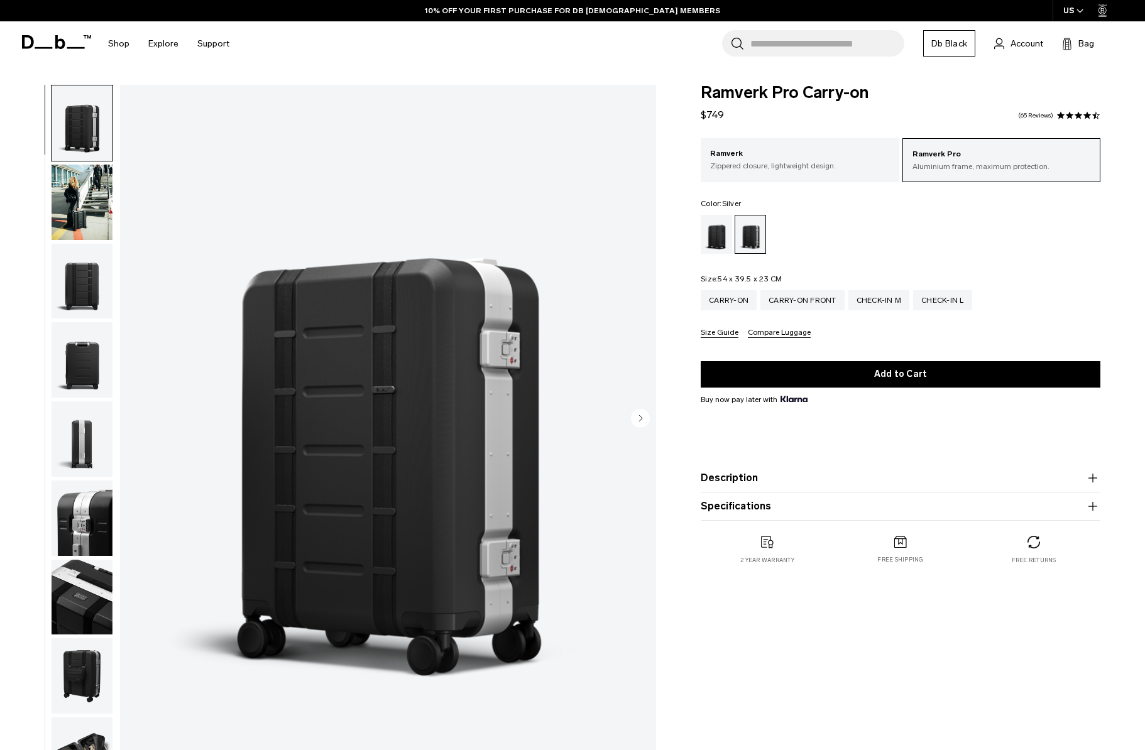
click at [81, 271] on img "button" at bounding box center [82, 281] width 61 height 75
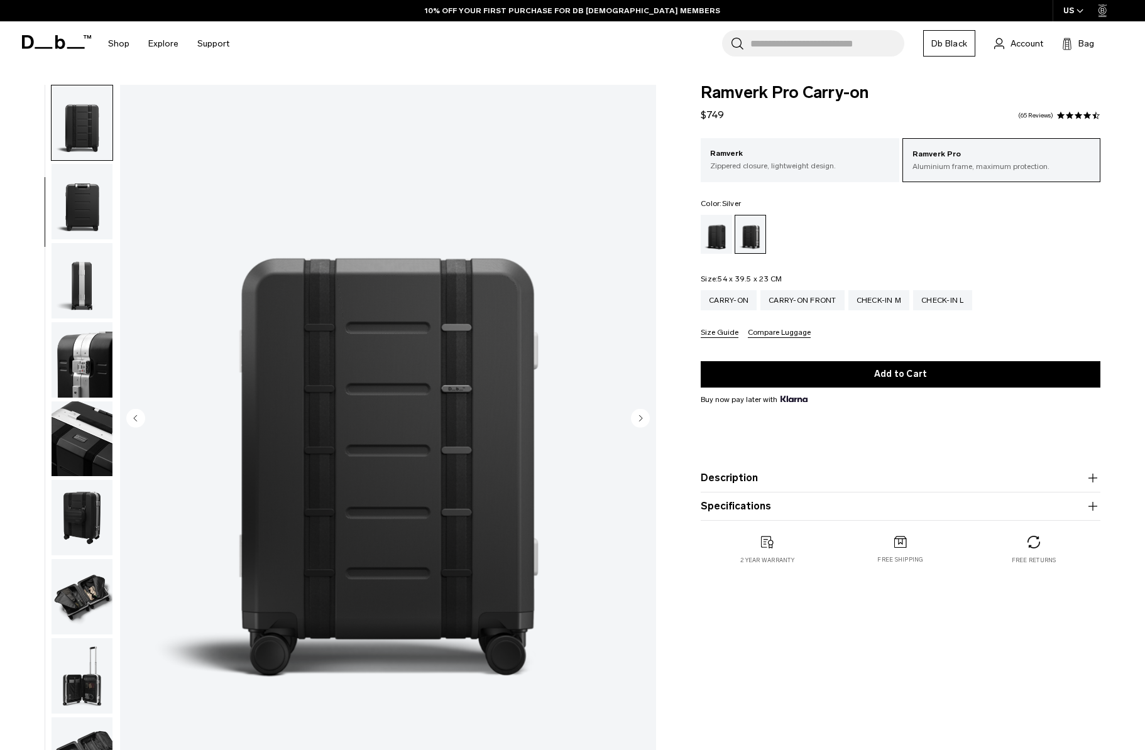
click at [79, 314] on img "button" at bounding box center [82, 280] width 61 height 75
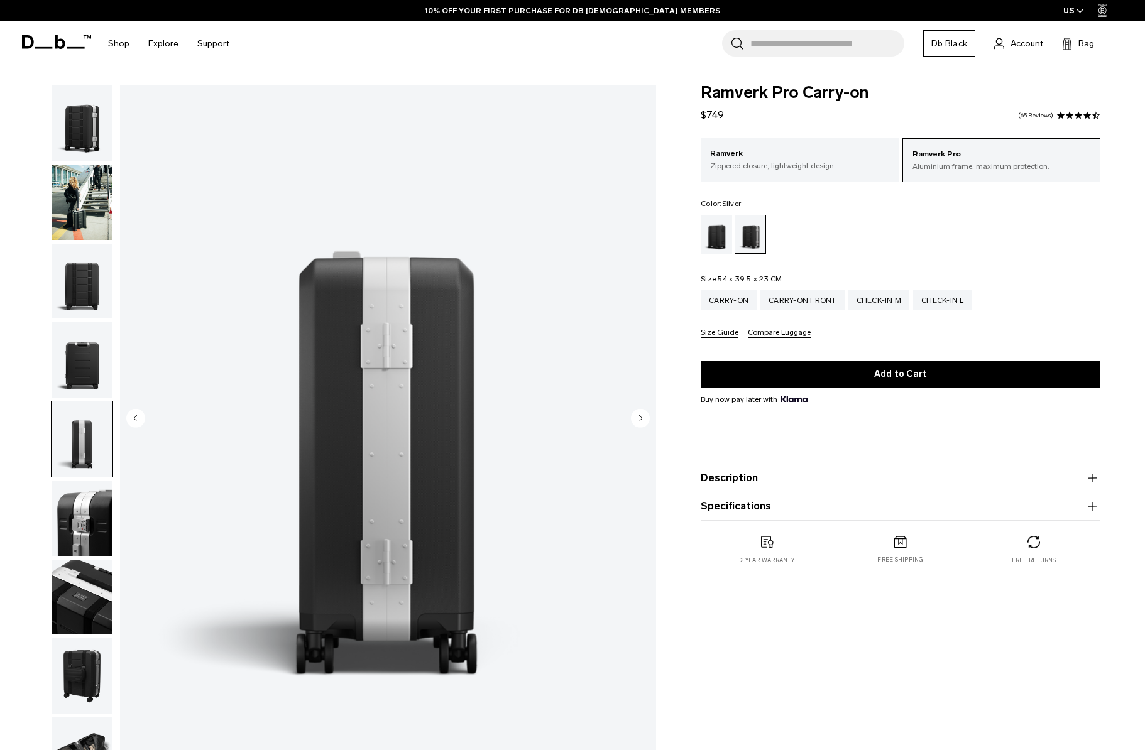
click at [79, 141] on img "button" at bounding box center [82, 122] width 61 height 75
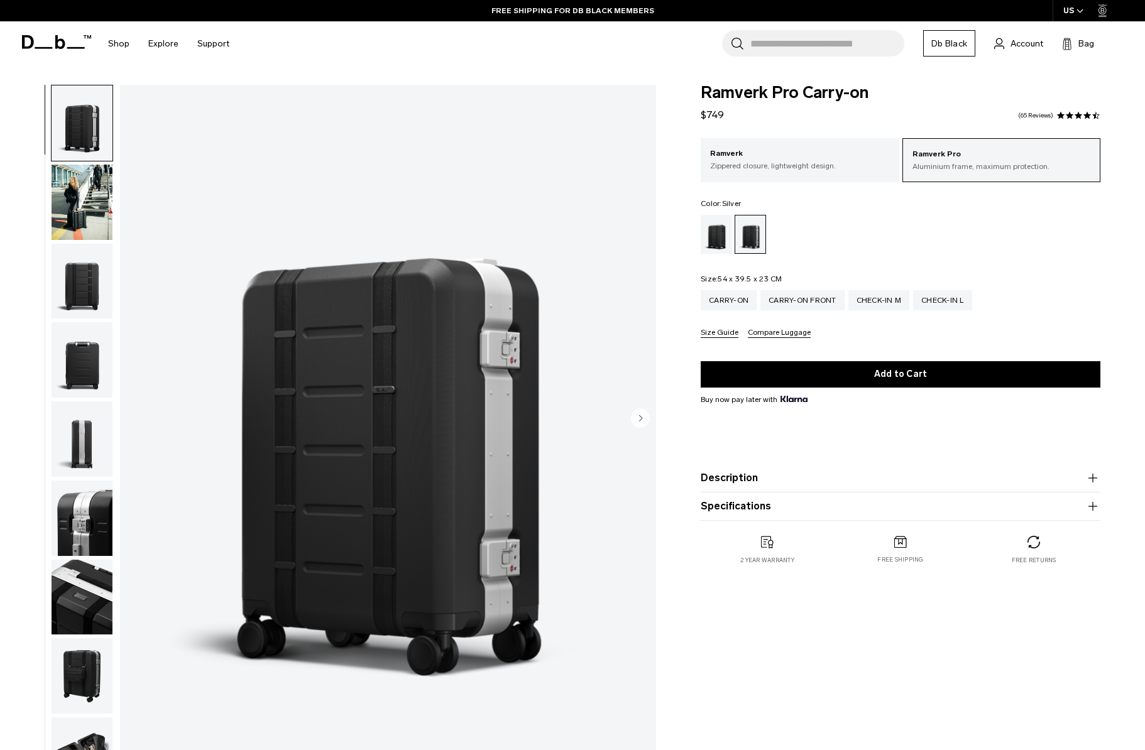
click at [851, 486] on button "Description" at bounding box center [901, 478] width 400 height 15
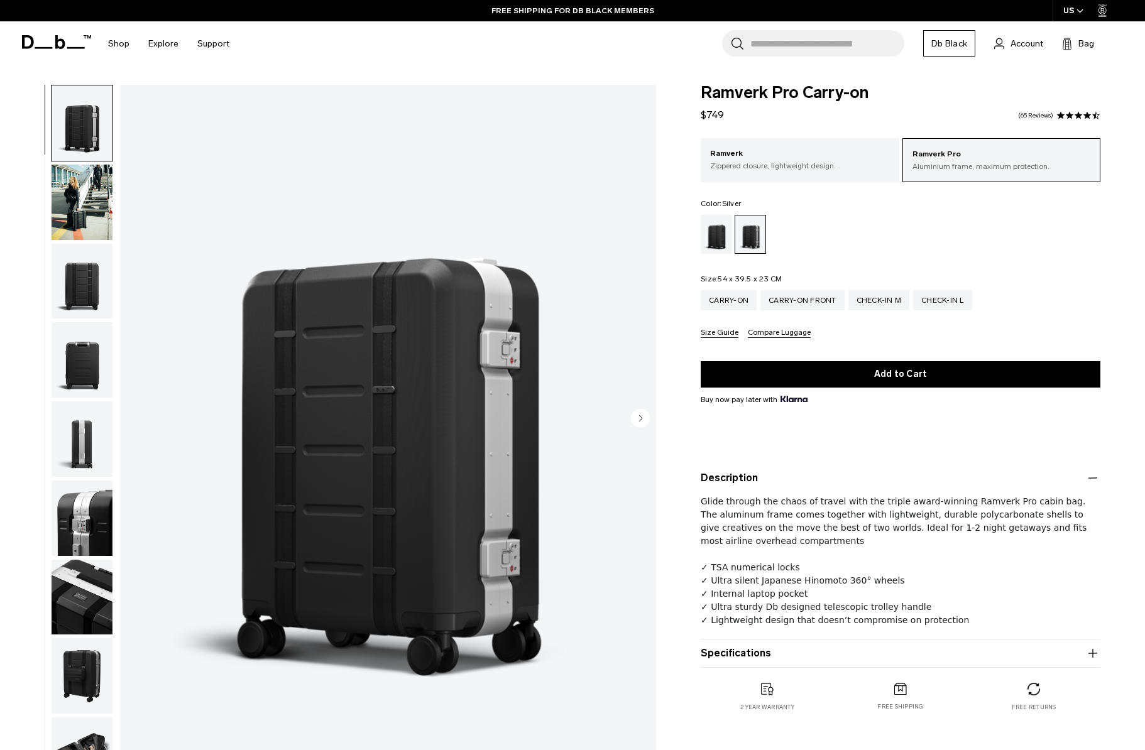
click at [850, 485] on button "Description" at bounding box center [901, 478] width 400 height 15
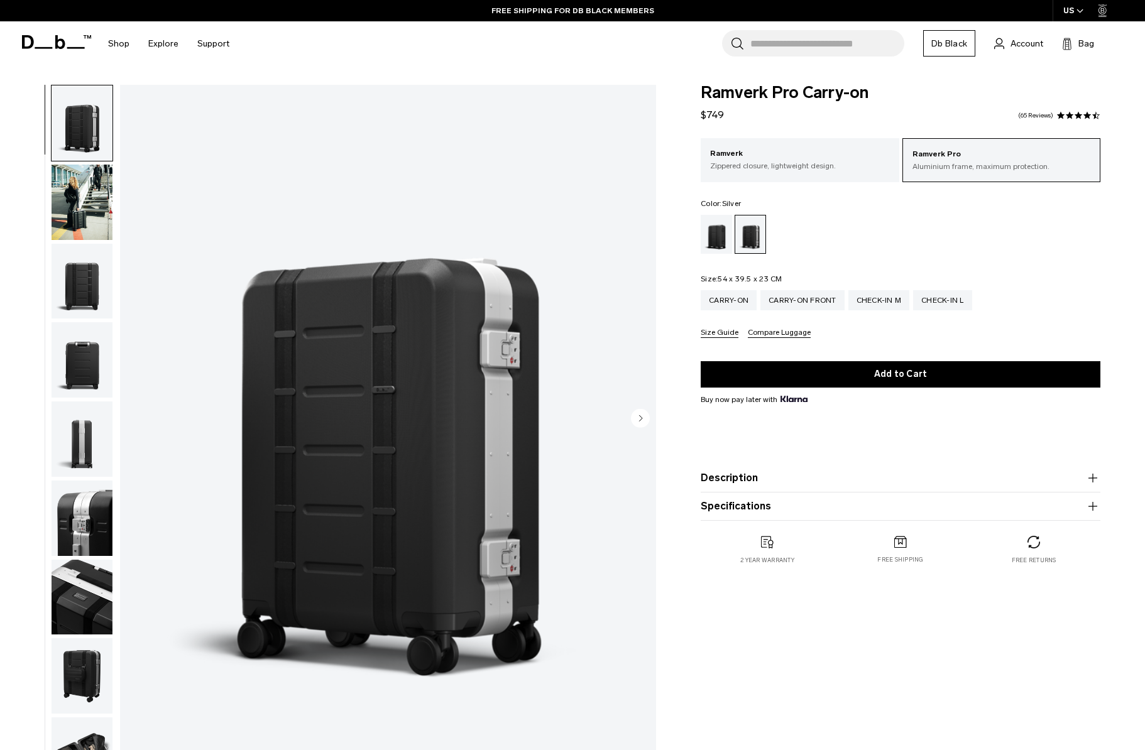
click at [795, 519] on product-accordion "Specifications Volume 36 Litres Dimensions 54 x 39.5 x 23 CM (H x W x D) Weight…" at bounding box center [901, 507] width 400 height 28
click at [795, 514] on button "Specifications" at bounding box center [901, 506] width 400 height 15
click at [795, 513] on button "Specifications" at bounding box center [901, 506] width 400 height 15
click at [642, 418] on circle "Next slide" at bounding box center [640, 417] width 19 height 19
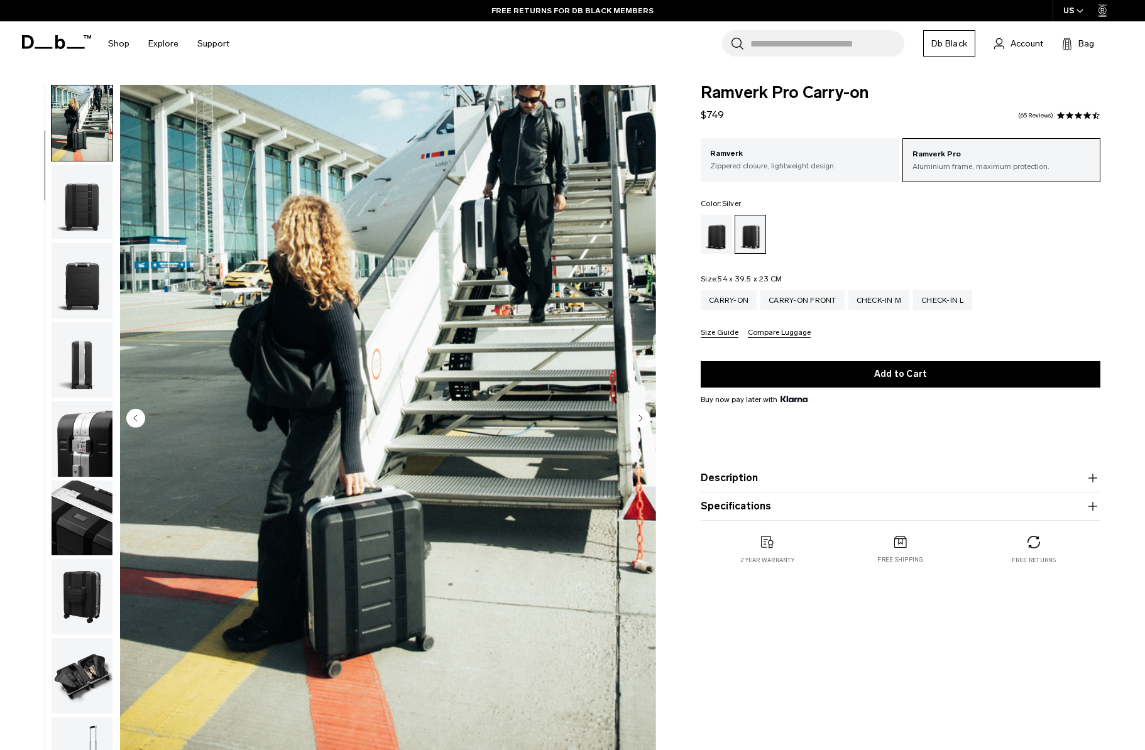
click at [642, 418] on circle "Next slide" at bounding box center [640, 417] width 19 height 19
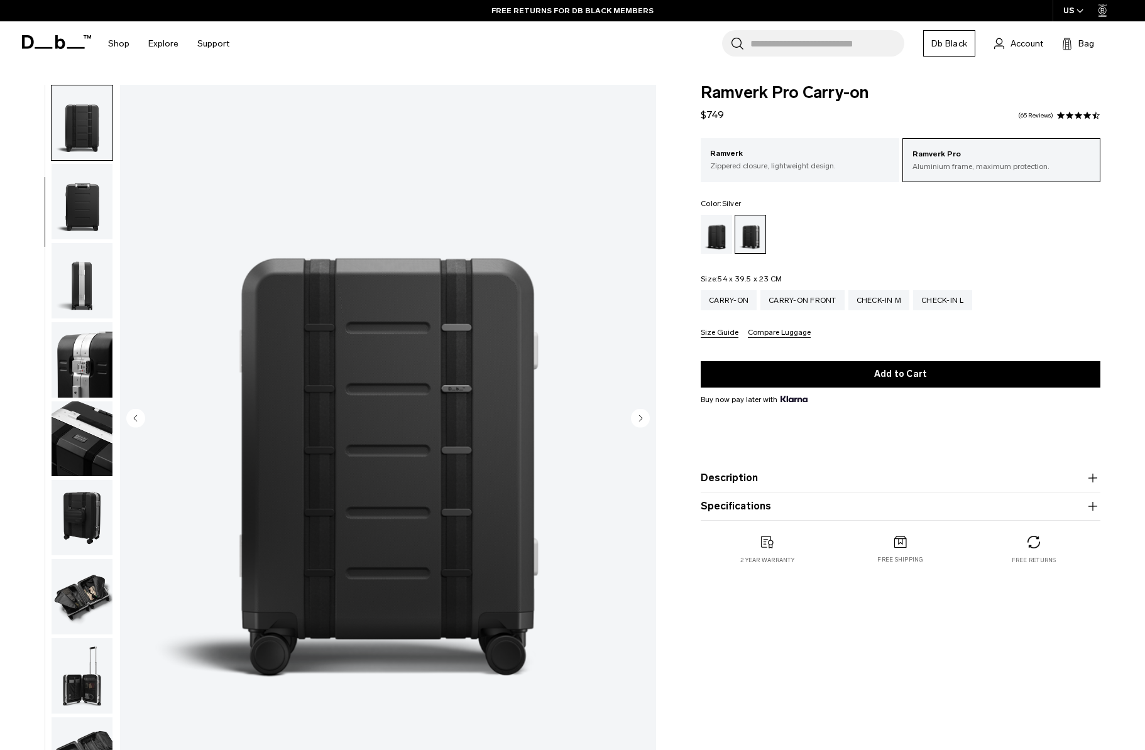
click at [642, 418] on circle "Next slide" at bounding box center [640, 417] width 19 height 19
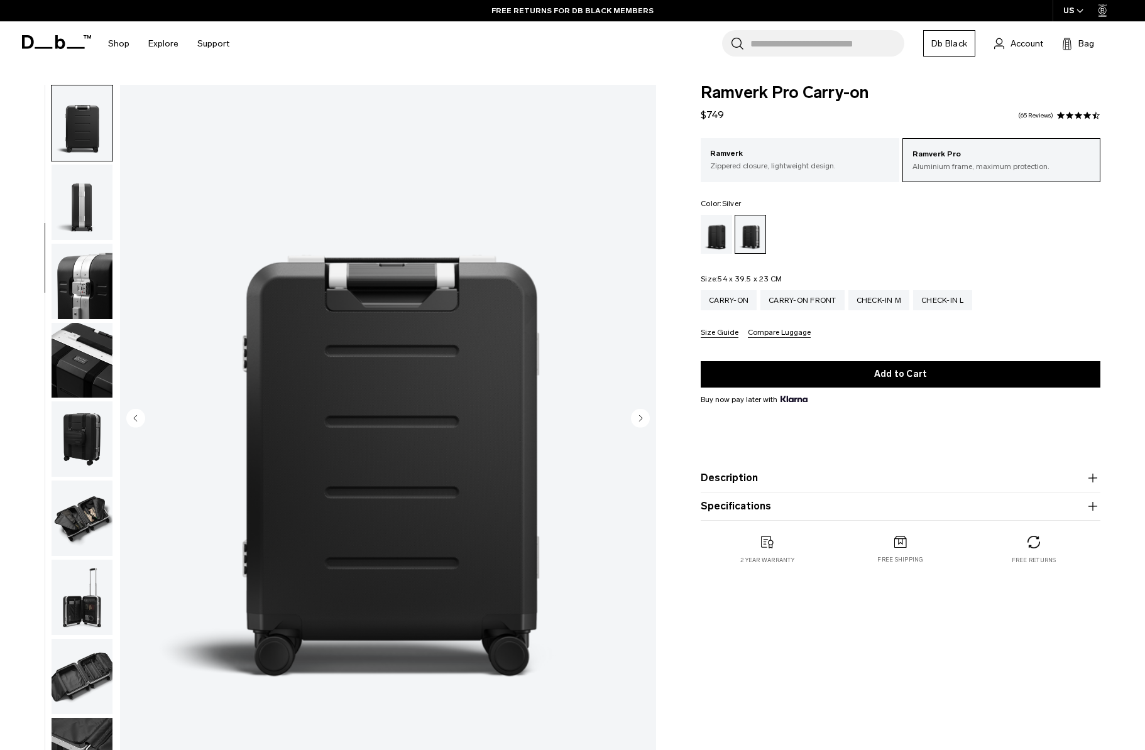
click at [642, 418] on circle "Next slide" at bounding box center [640, 417] width 19 height 19
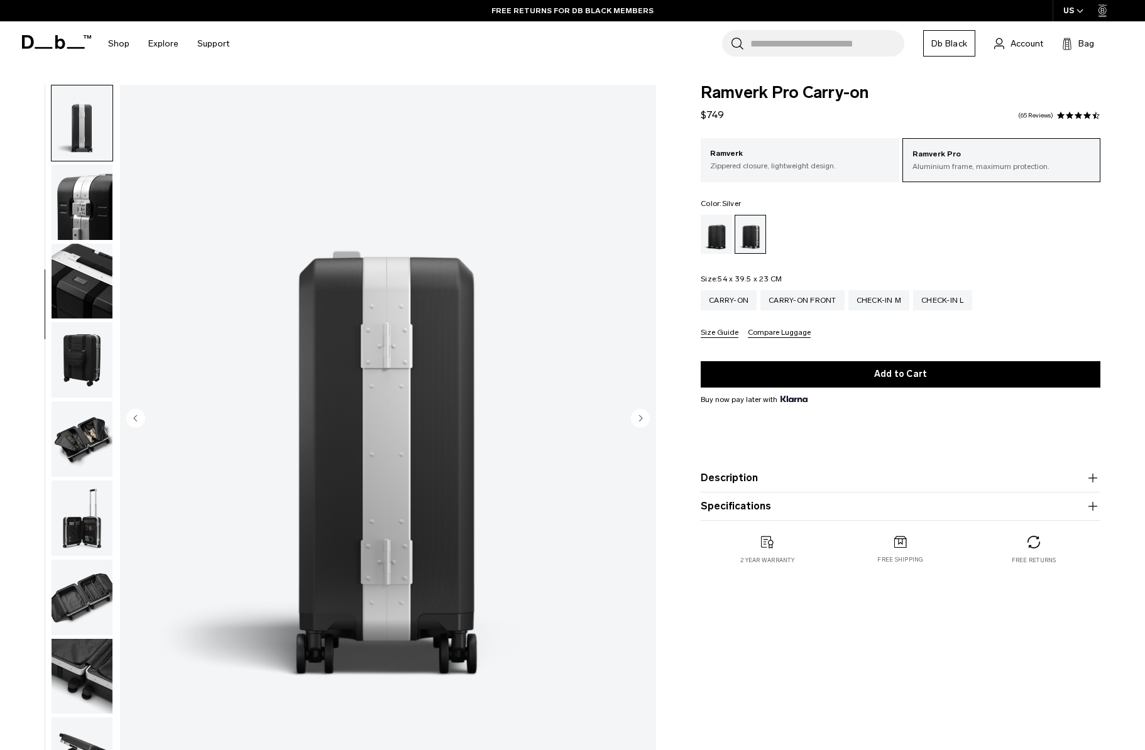
click at [642, 418] on circle "Next slide" at bounding box center [640, 417] width 19 height 19
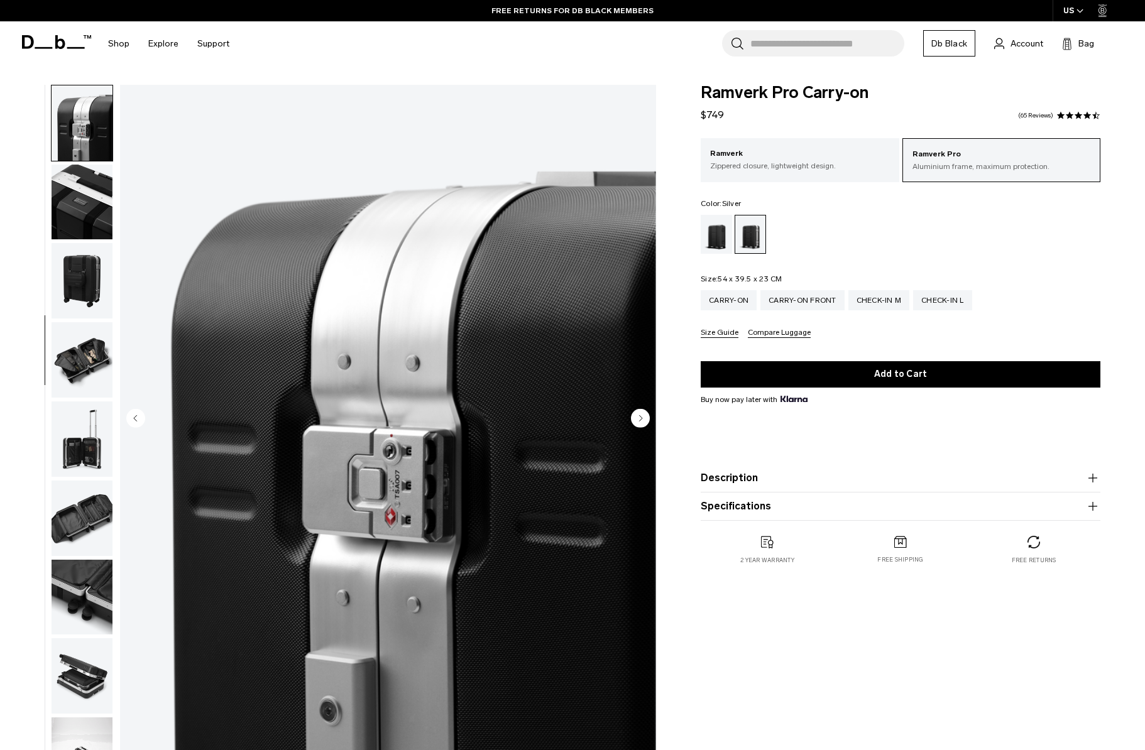
click at [642, 418] on circle "Next slide" at bounding box center [640, 417] width 19 height 19
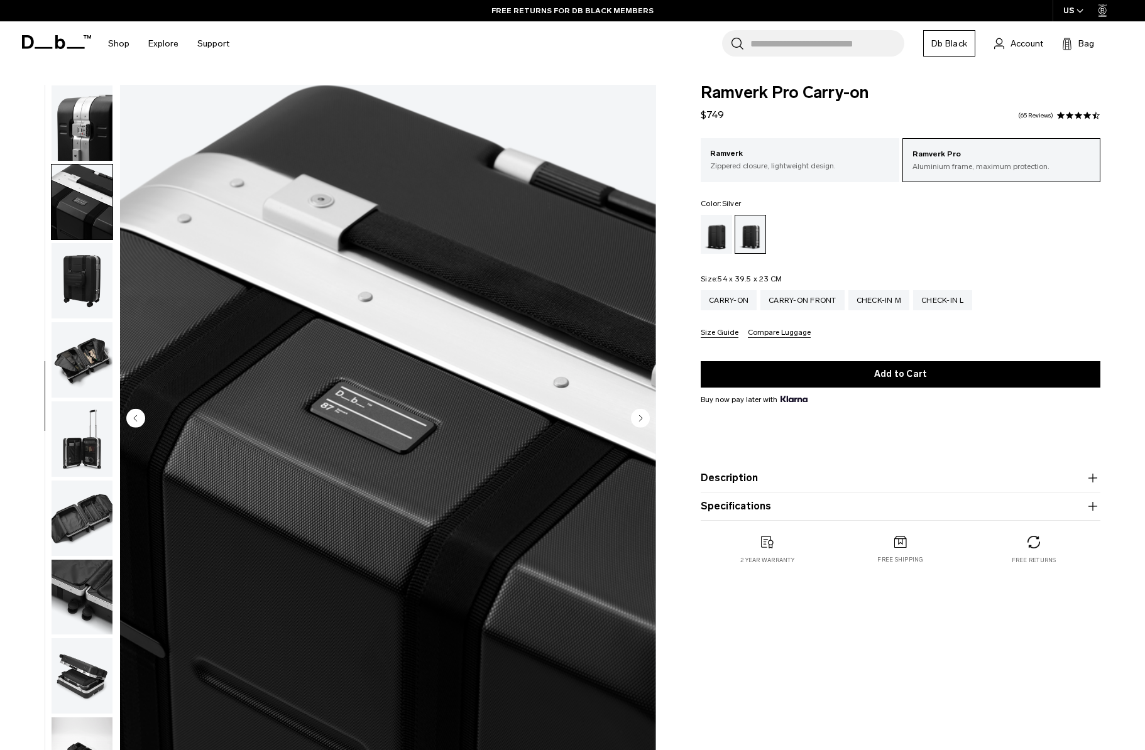
scroll to position [435, 0]
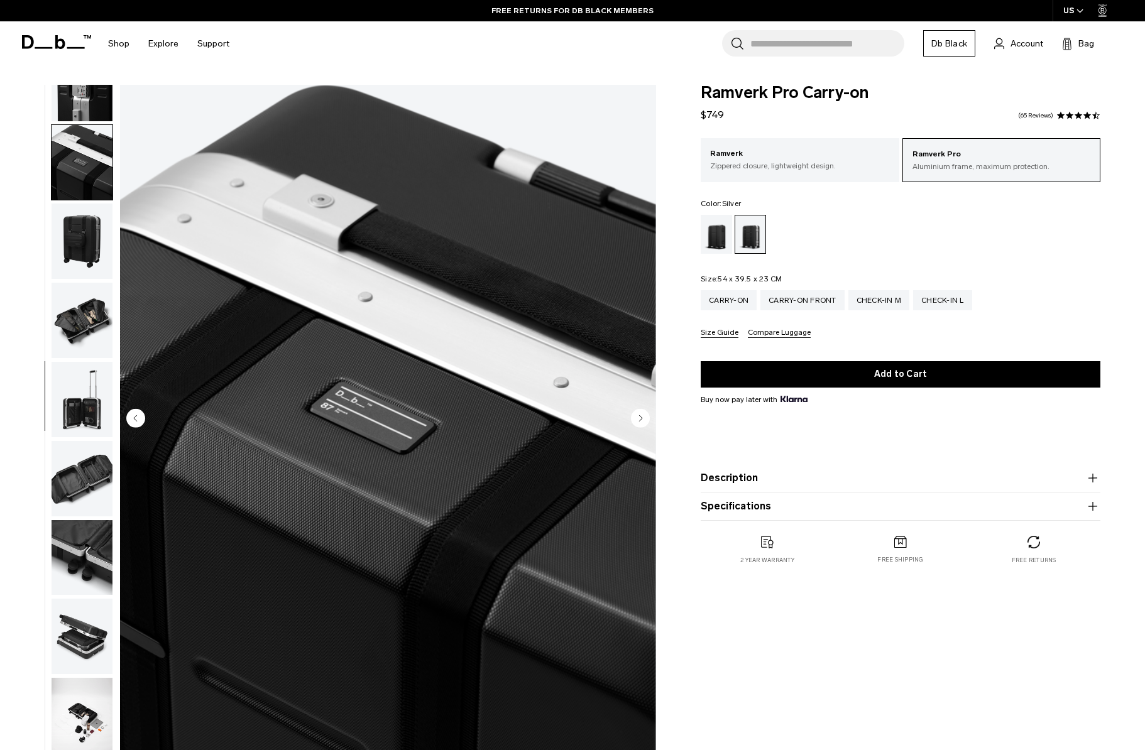
click at [642, 418] on circle "Next slide" at bounding box center [640, 417] width 19 height 19
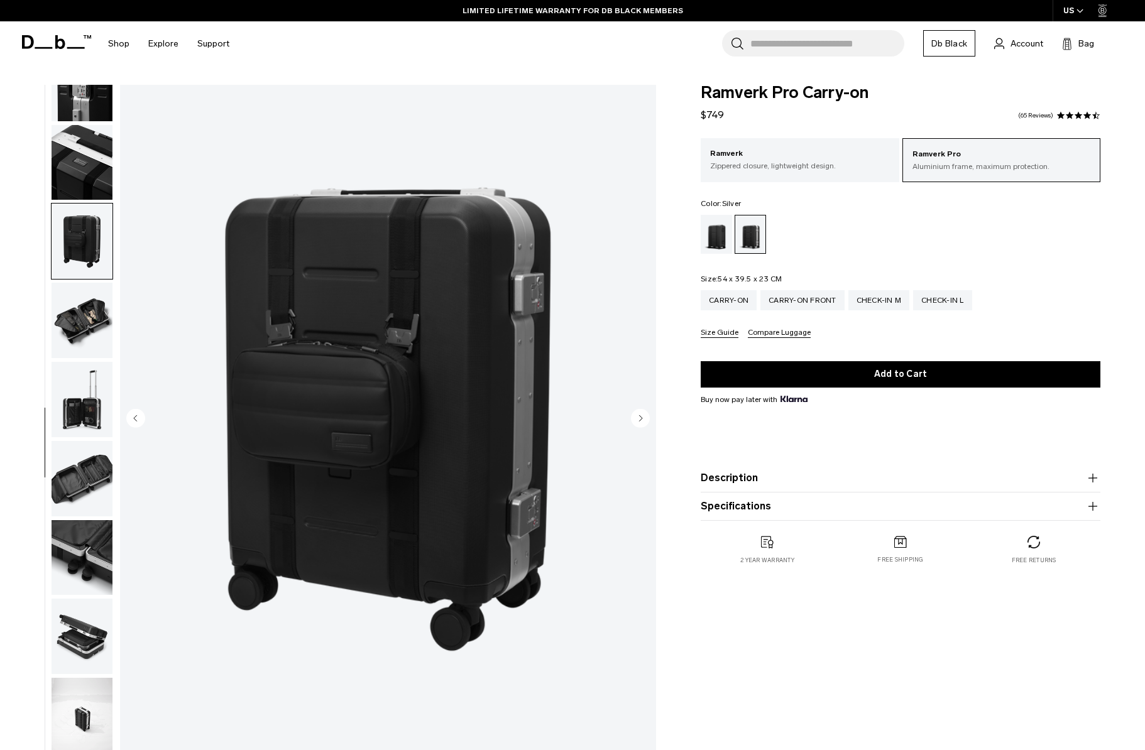
click at [642, 418] on circle "Next slide" at bounding box center [640, 417] width 19 height 19
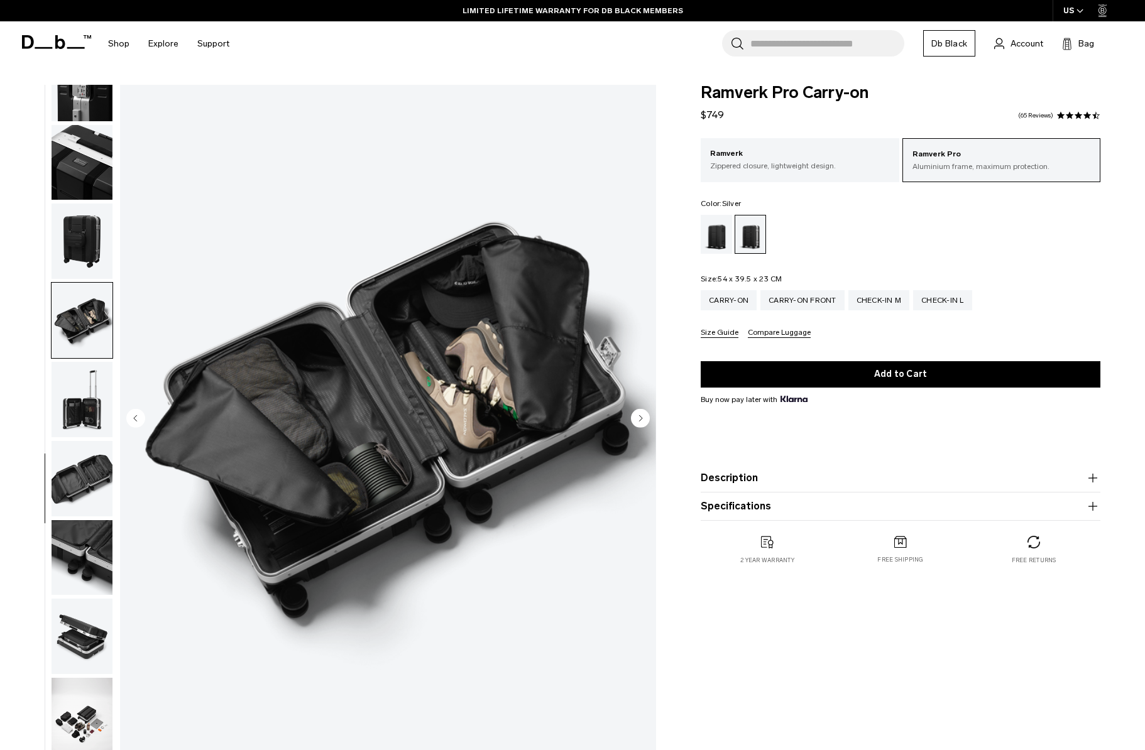
click at [642, 418] on circle "Next slide" at bounding box center [640, 417] width 19 height 19
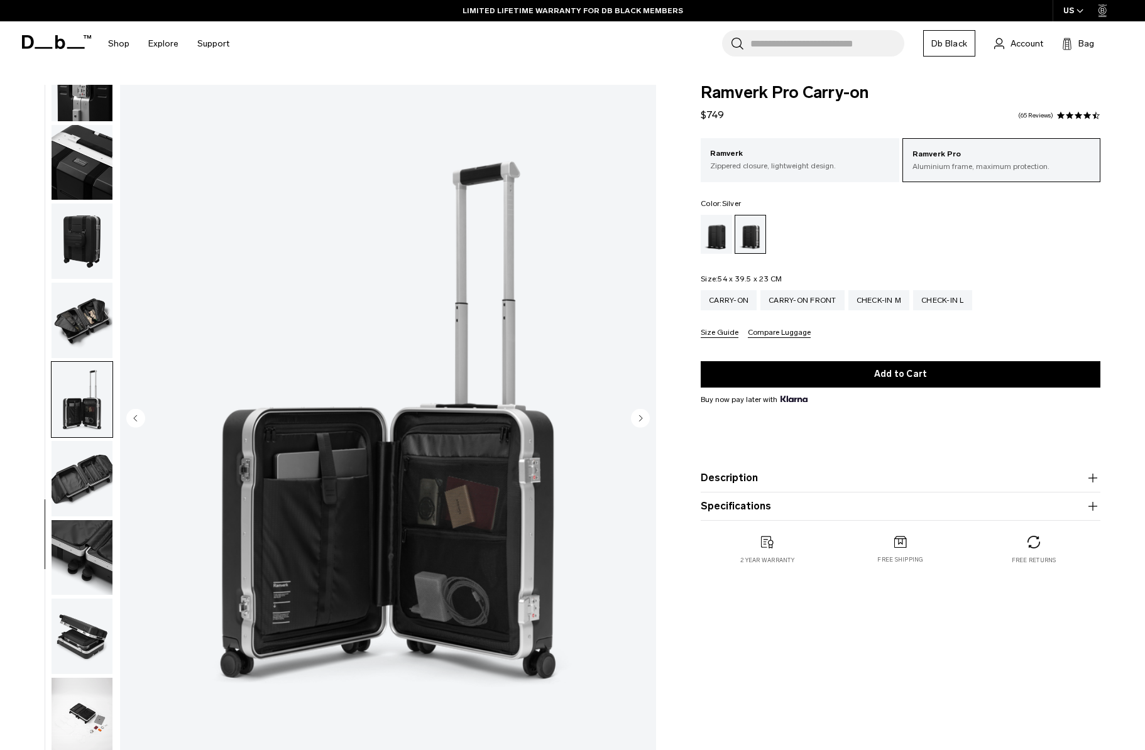
click at [642, 418] on circle "Next slide" at bounding box center [640, 417] width 19 height 19
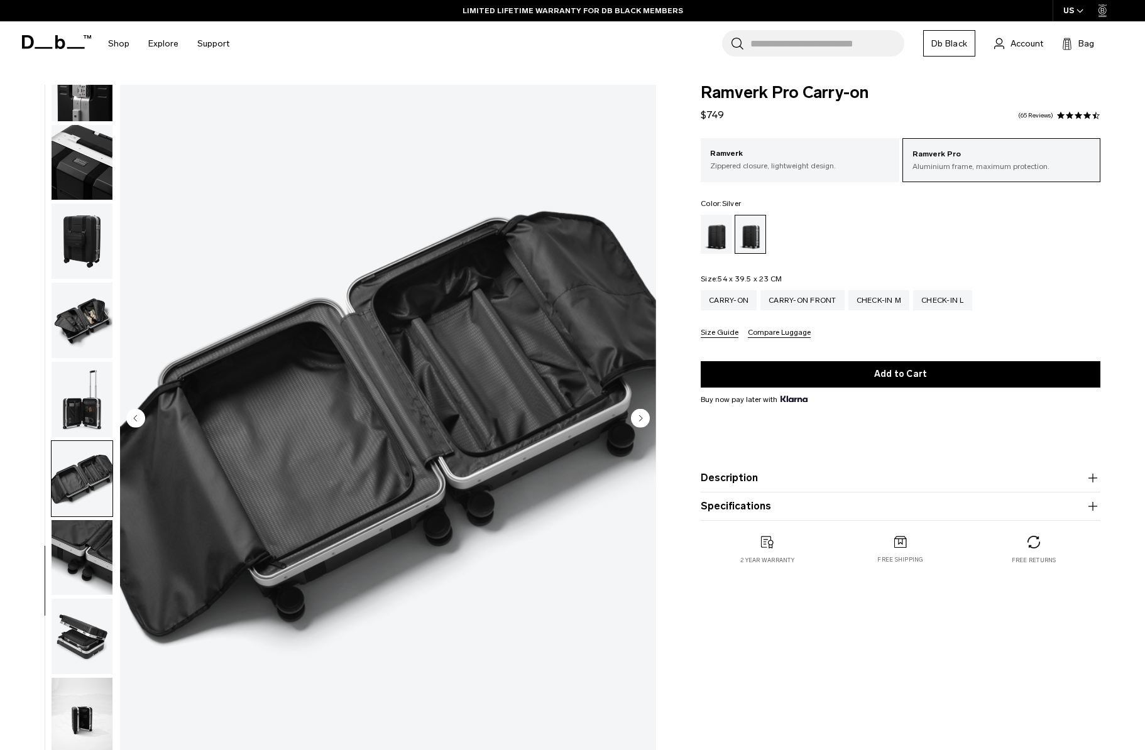
click at [642, 418] on circle "Next slide" at bounding box center [640, 417] width 19 height 19
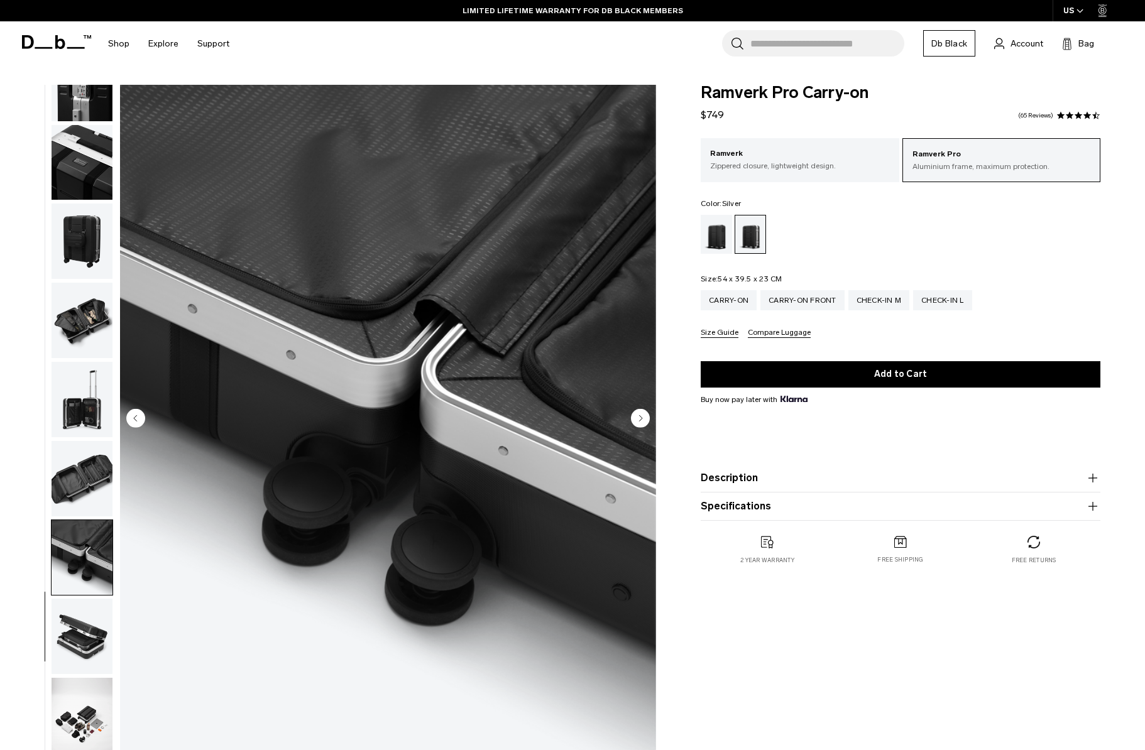
click at [642, 418] on circle "Next slide" at bounding box center [640, 417] width 19 height 19
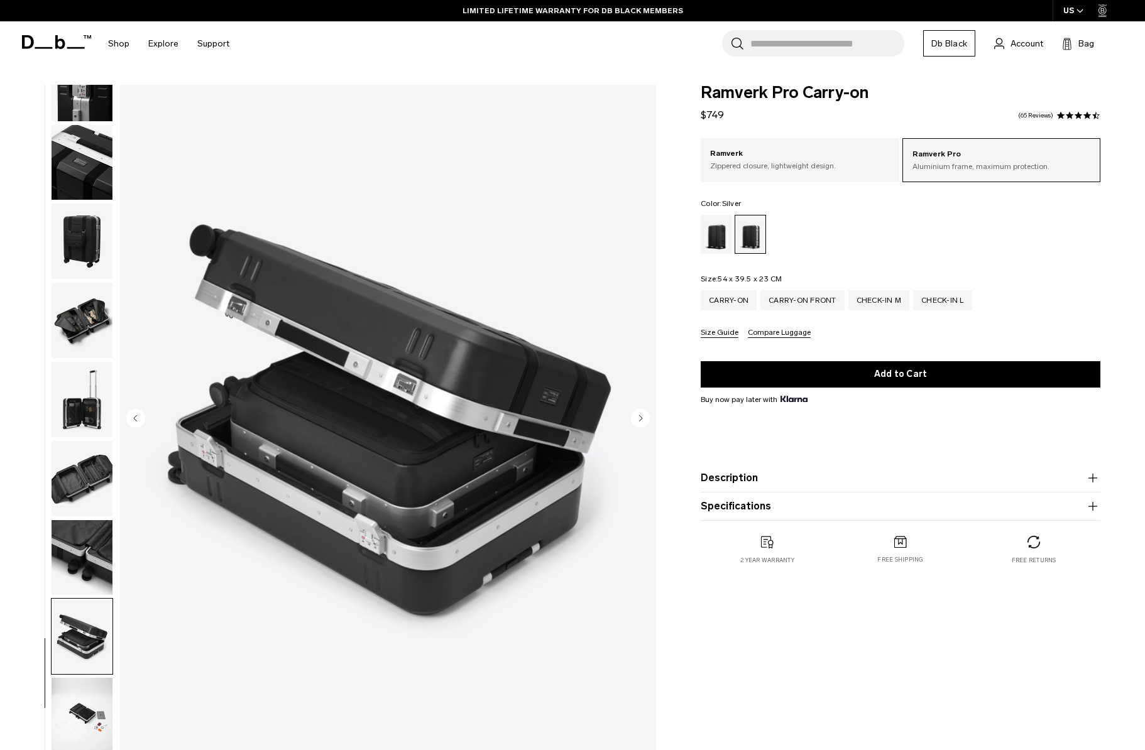
click at [642, 418] on circle "Next slide" at bounding box center [640, 417] width 19 height 19
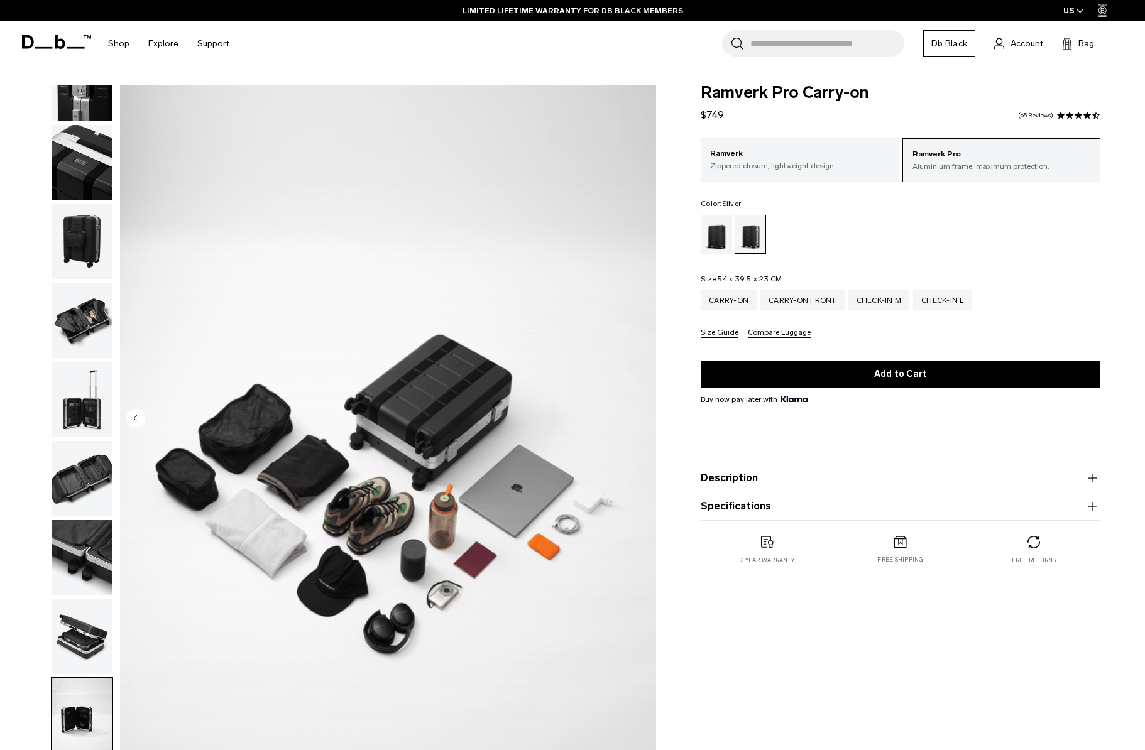
click at [642, 418] on img "14 / 14" at bounding box center [388, 419] width 536 height 669
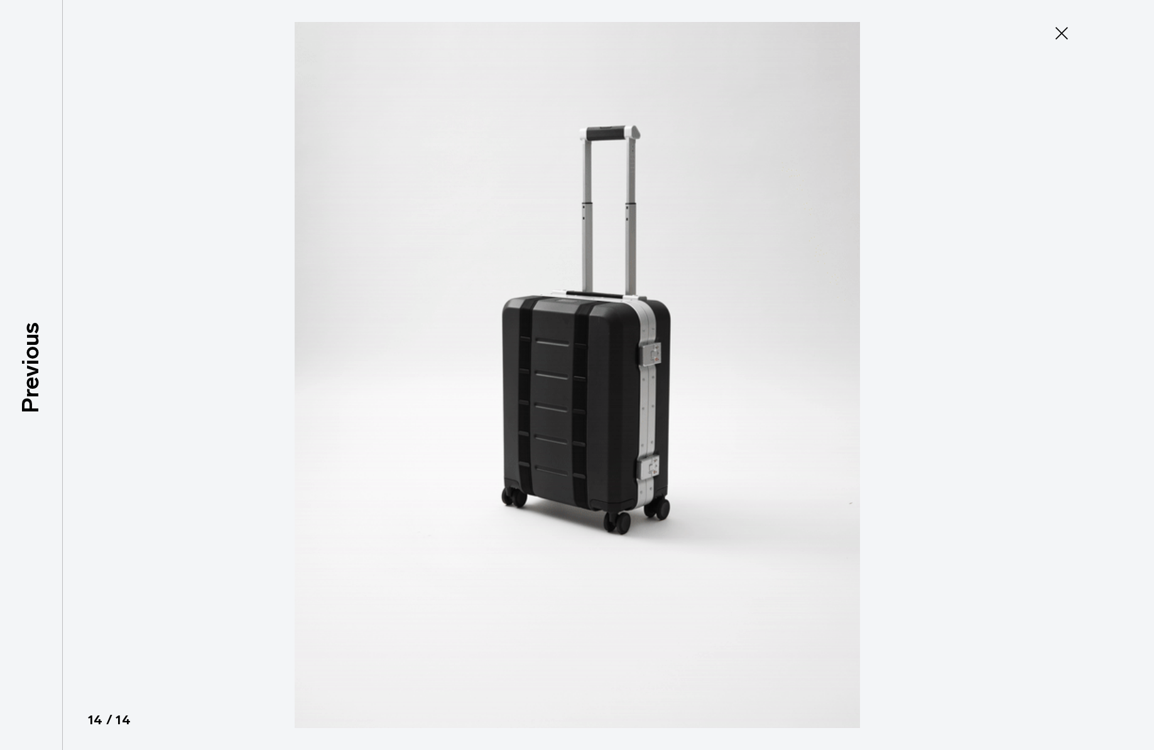
click at [1059, 40] on icon at bounding box center [1062, 33] width 20 height 20
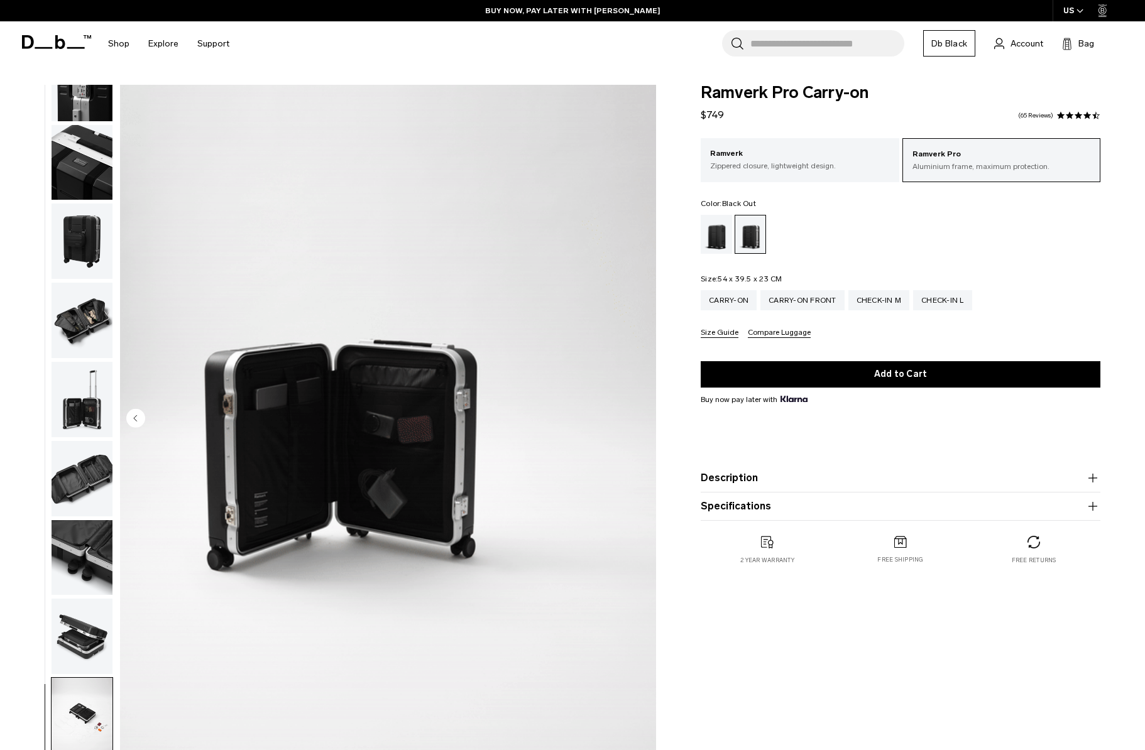
click at [726, 249] on div "Black Out" at bounding box center [717, 234] width 32 height 39
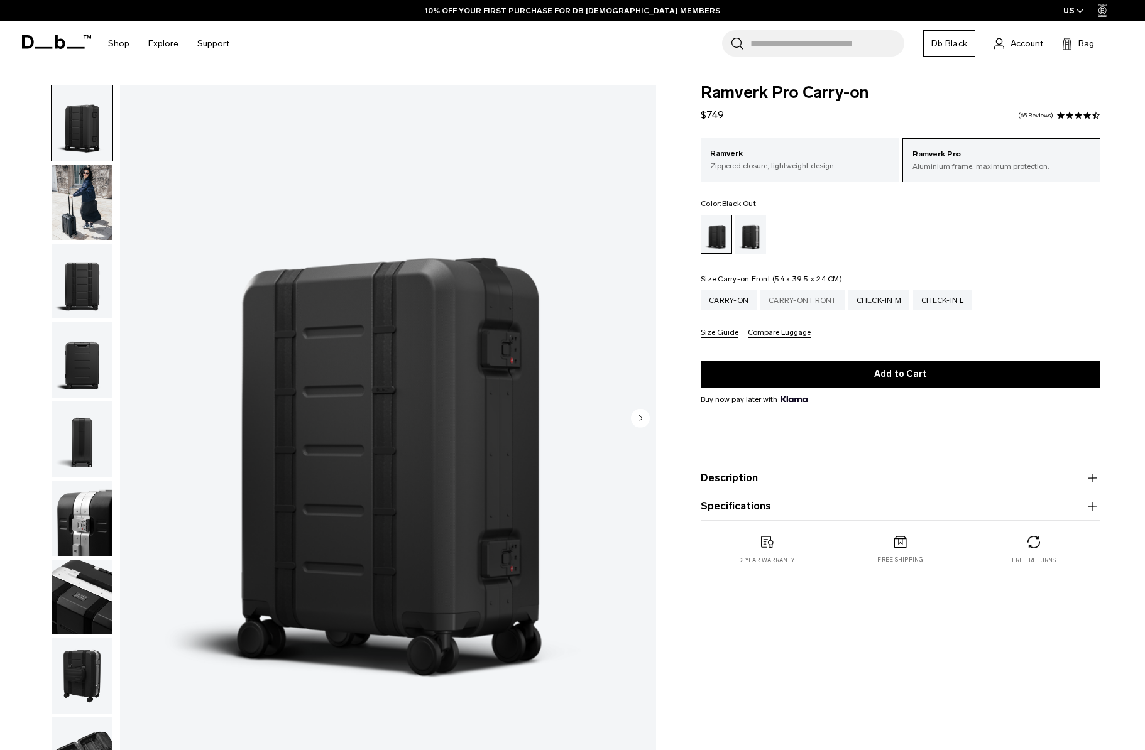
click at [773, 294] on div "Carry-on Front" at bounding box center [802, 300] width 84 height 20
click at [748, 244] on div "Silver" at bounding box center [750, 234] width 32 height 39
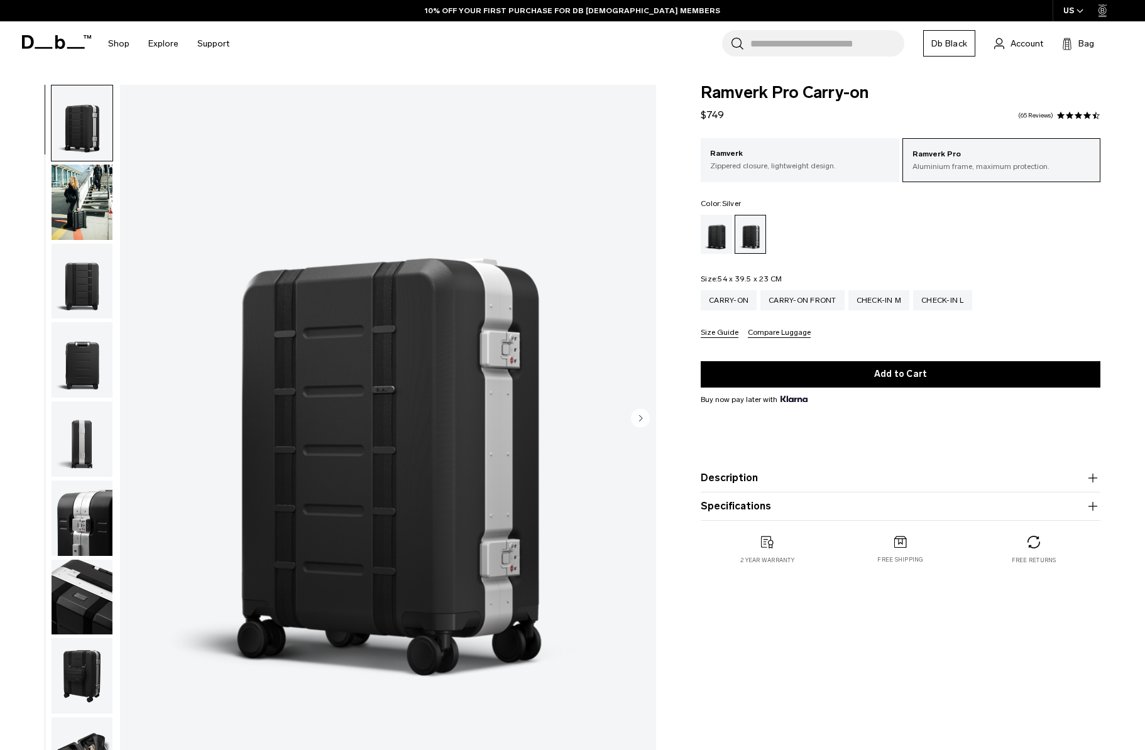
click at [89, 298] on img "button" at bounding box center [82, 281] width 61 height 75
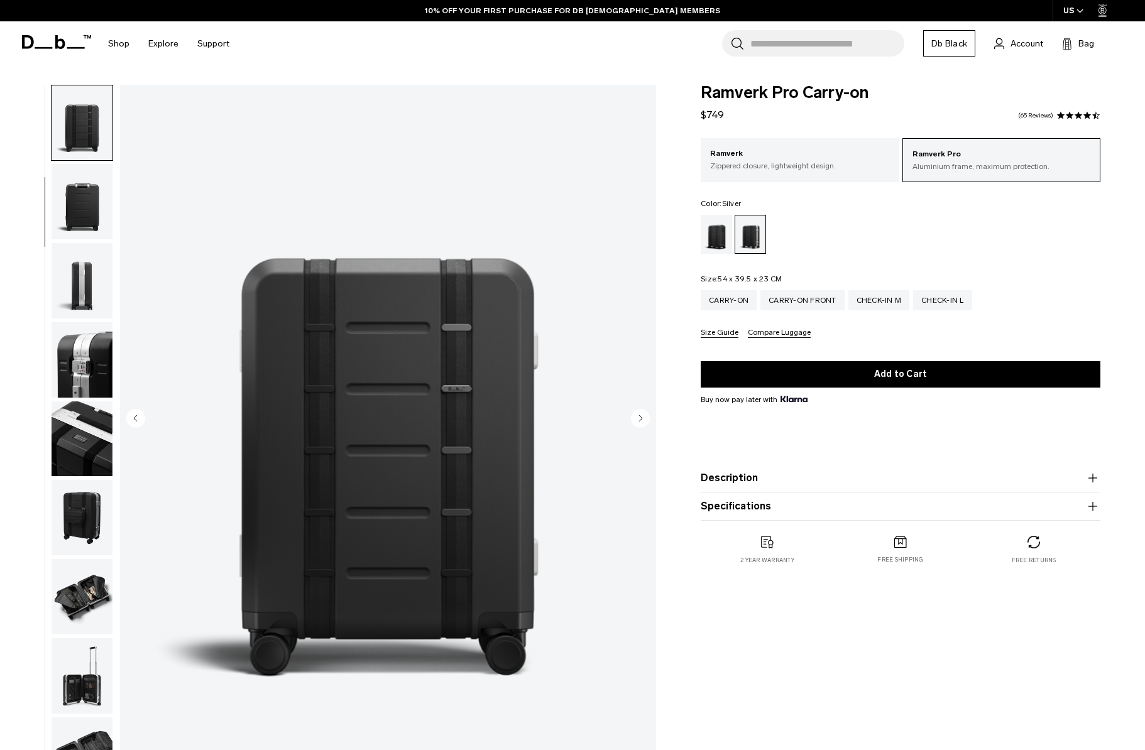
click at [79, 323] on img "button" at bounding box center [82, 359] width 61 height 75
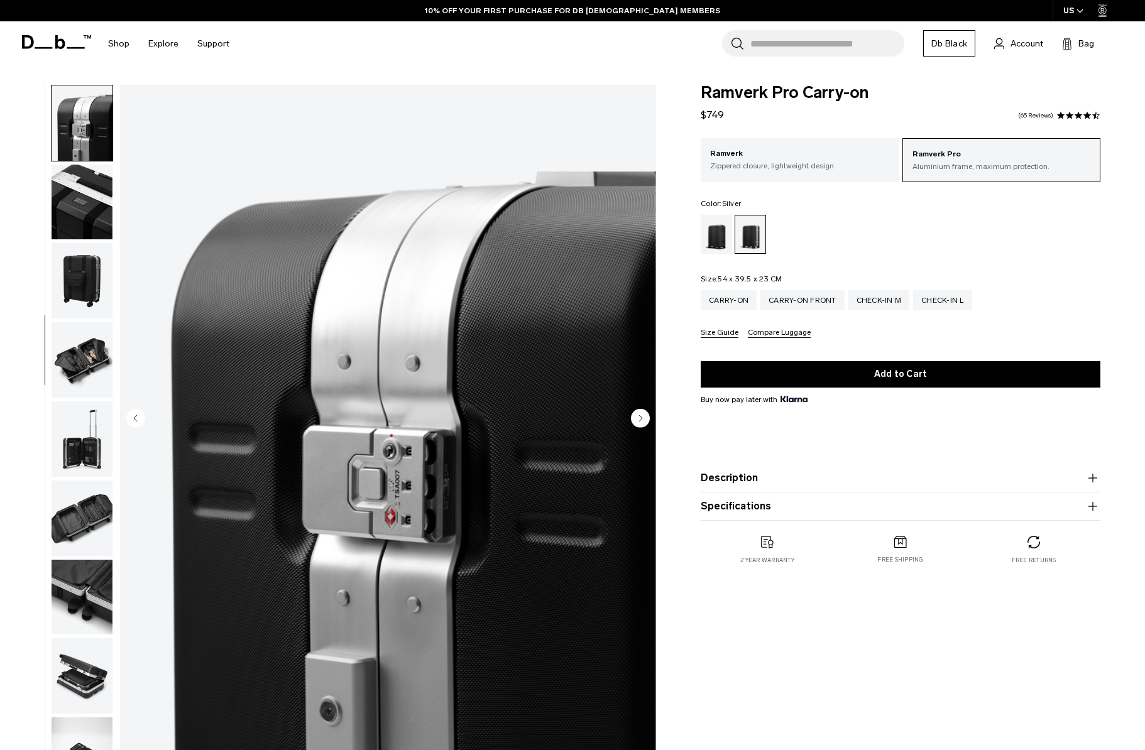
click at [82, 271] on img "button" at bounding box center [82, 280] width 61 height 75
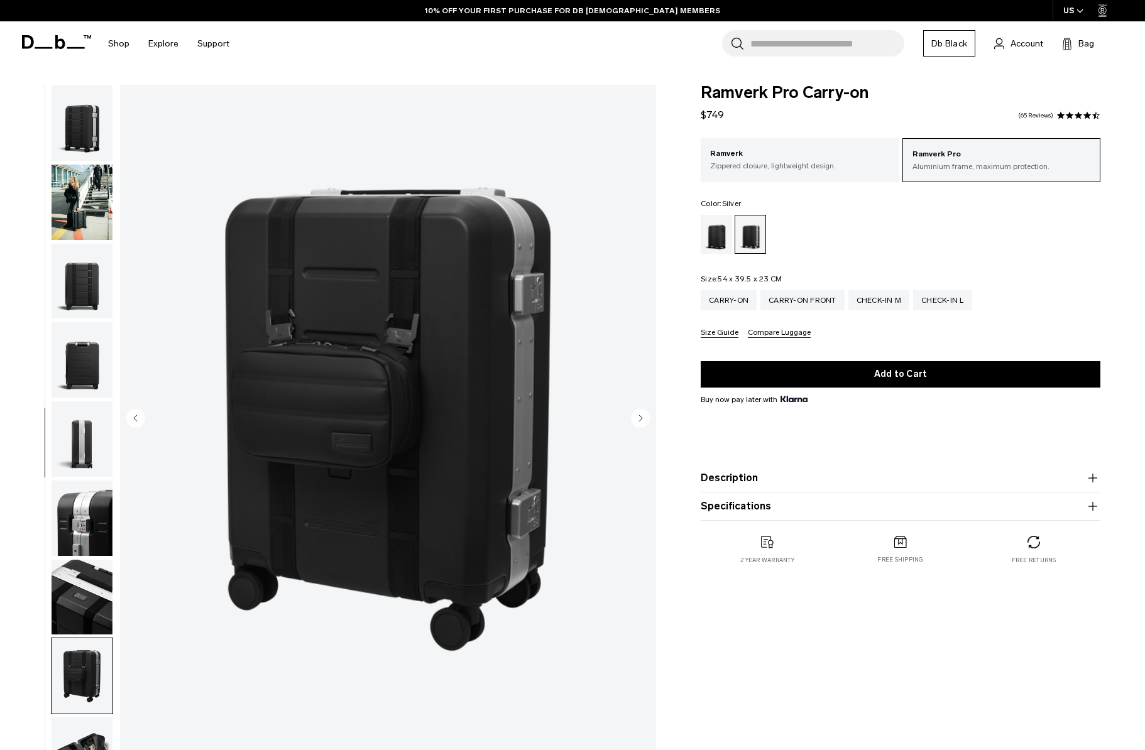
click at [87, 124] on img "button" at bounding box center [82, 122] width 61 height 75
